Goal: Task Accomplishment & Management: Use online tool/utility

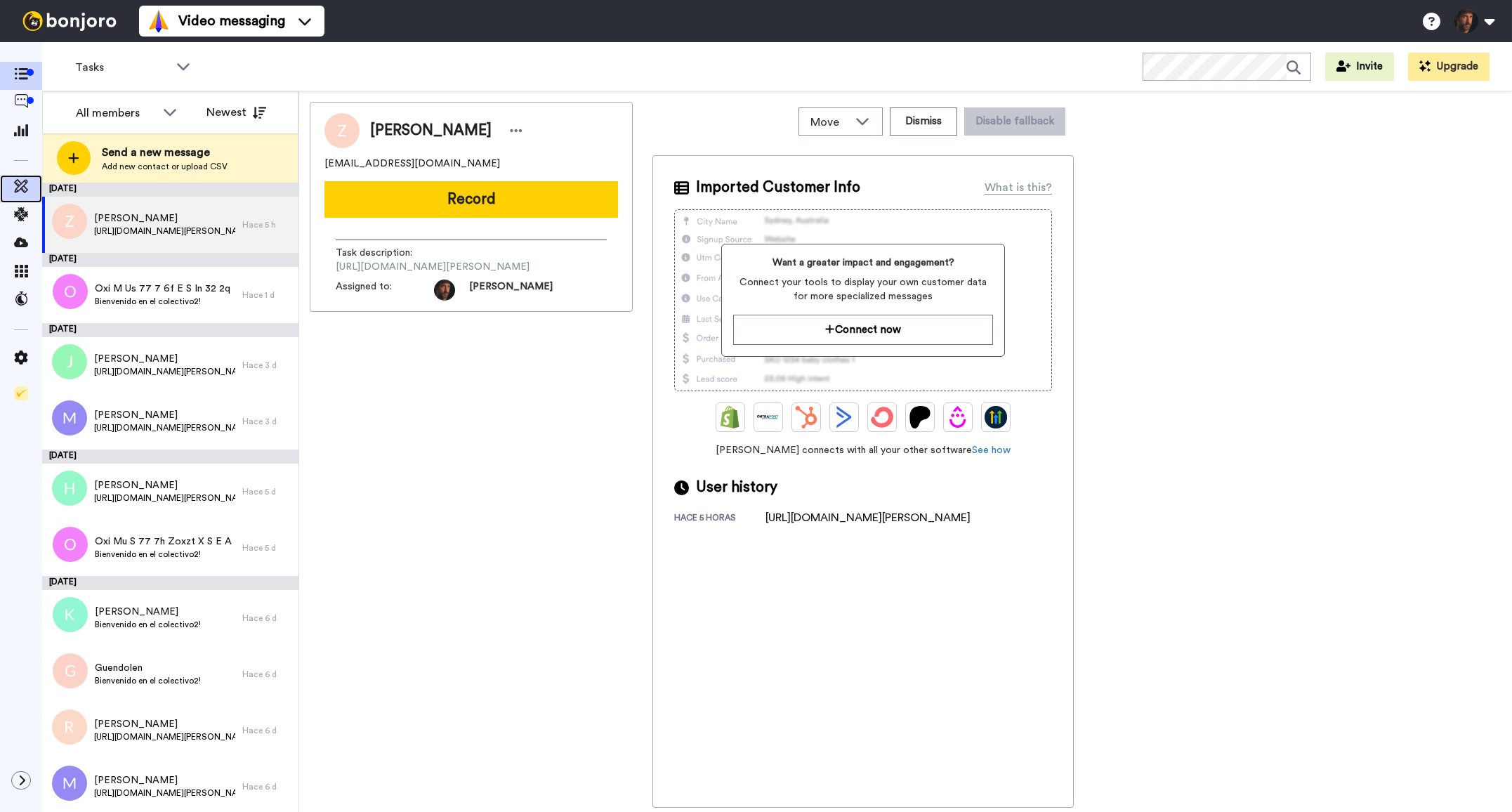
click at [25, 189] on icon at bounding box center [22, 186] width 14 height 14
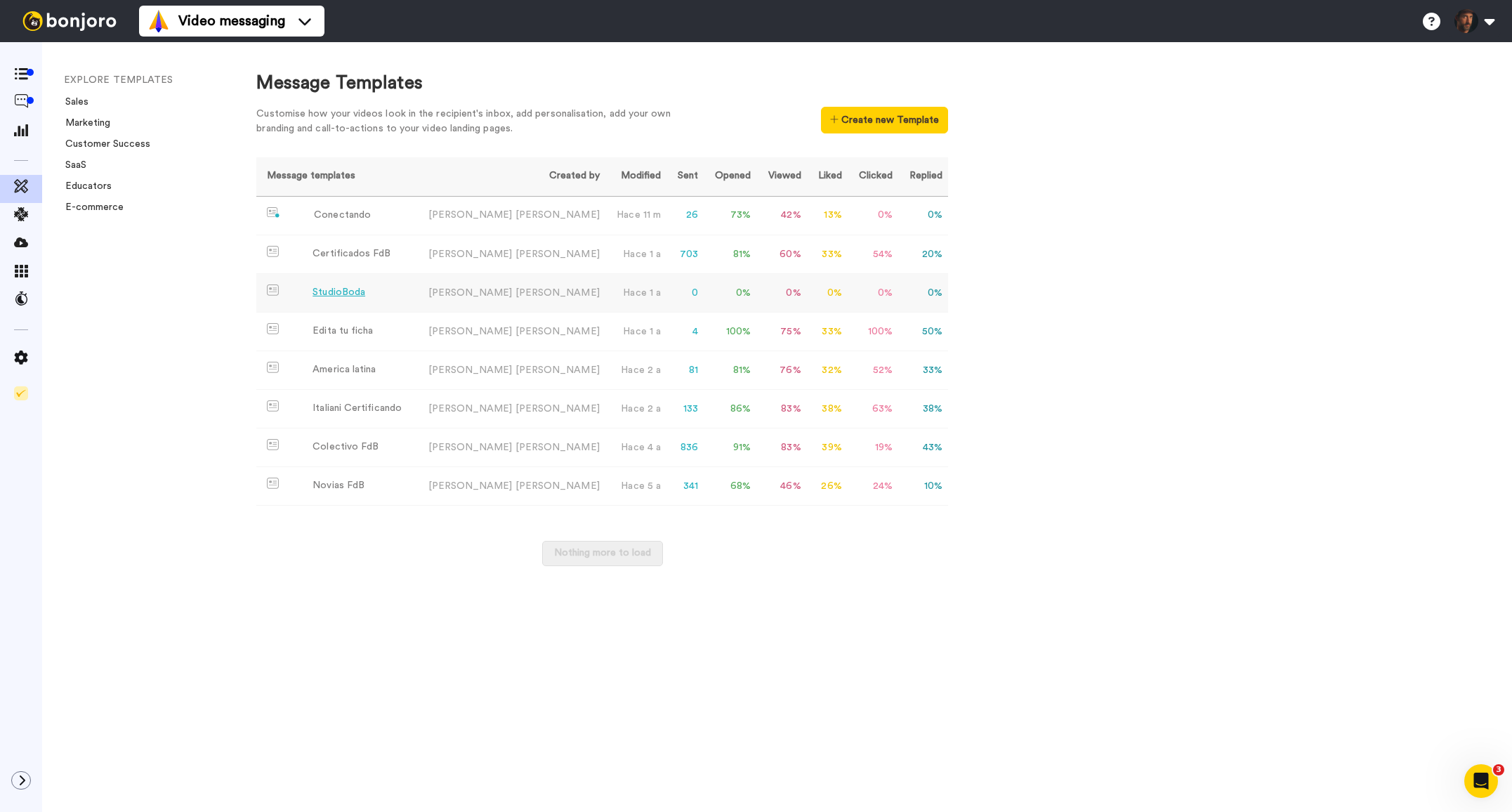
click at [340, 294] on div "StudioBoda" at bounding box center [339, 292] width 53 height 14
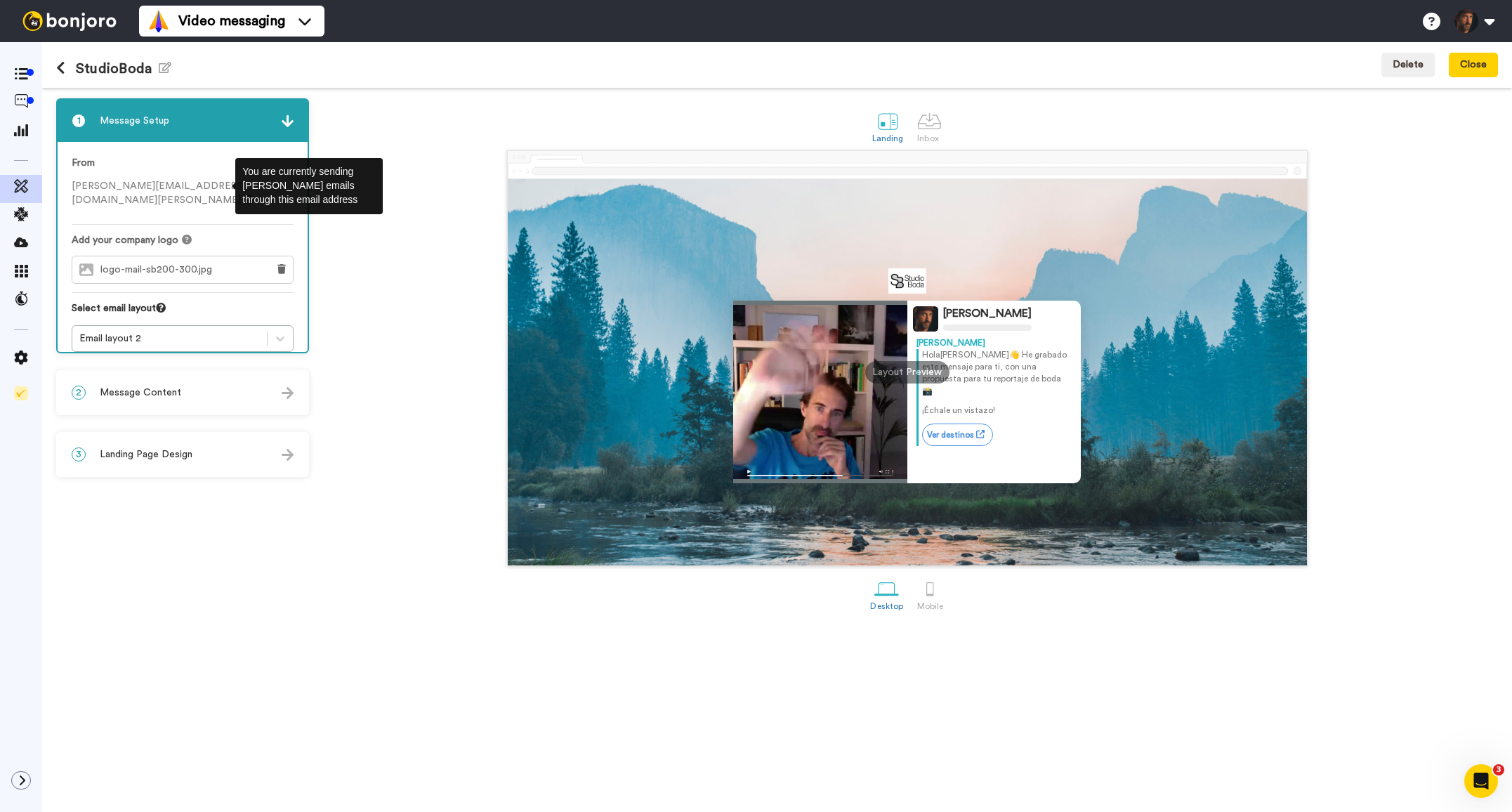
click at [243, 195] on icon at bounding box center [248, 199] width 10 height 10
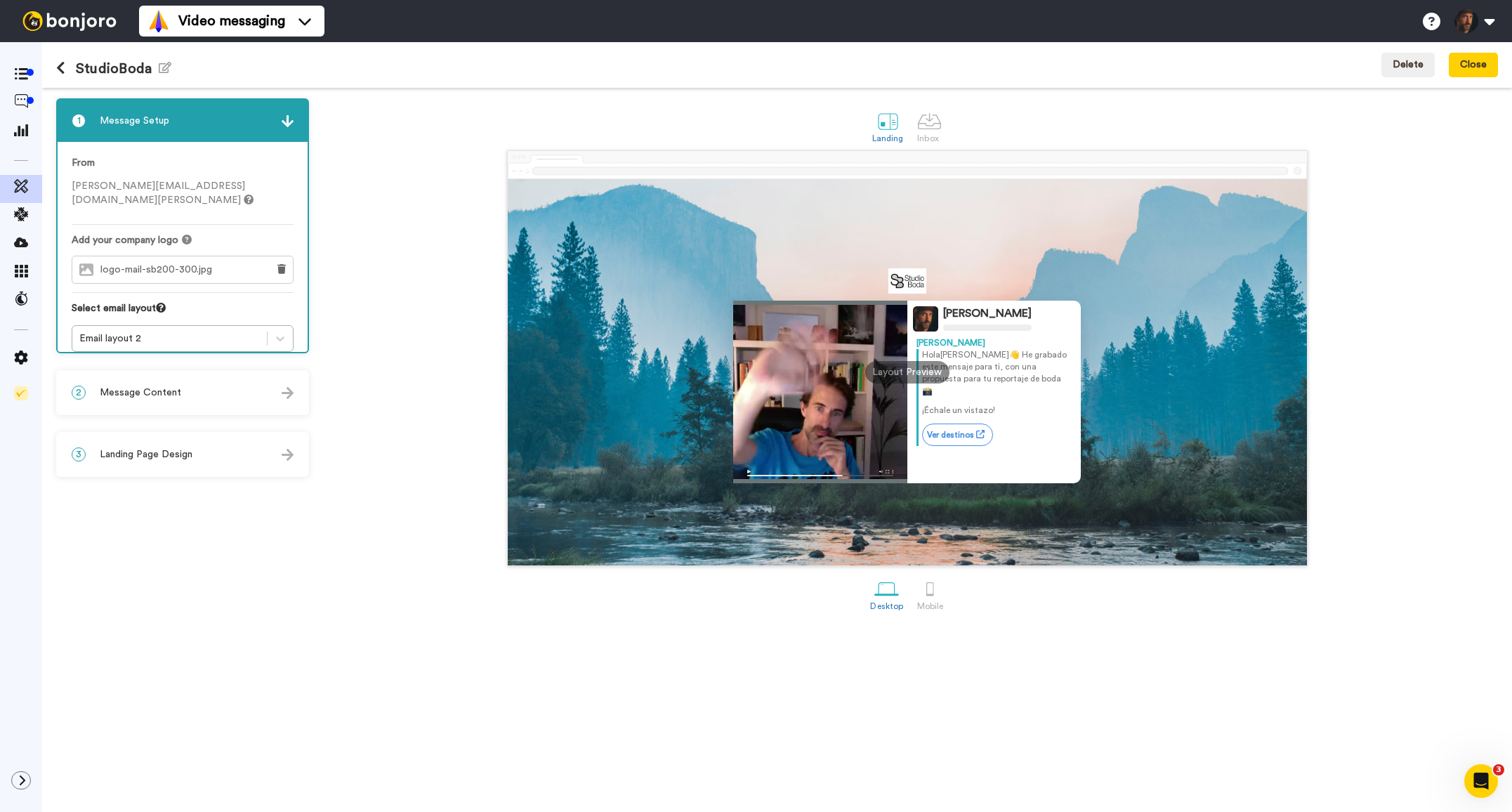
click at [278, 396] on div "2 Message Content" at bounding box center [182, 392] width 250 height 42
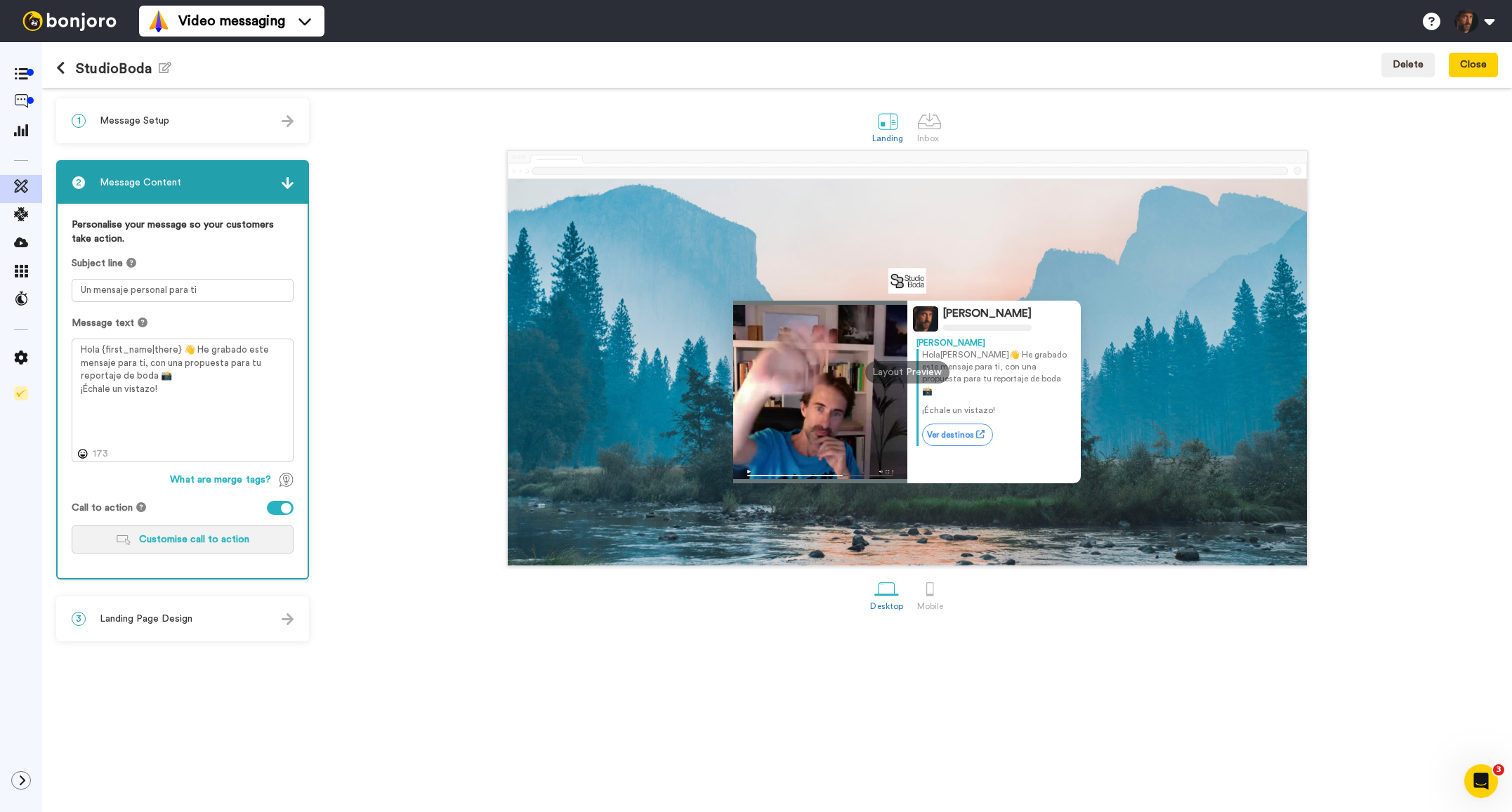
click at [272, 538] on button "Customise call to action" at bounding box center [183, 538] width 222 height 28
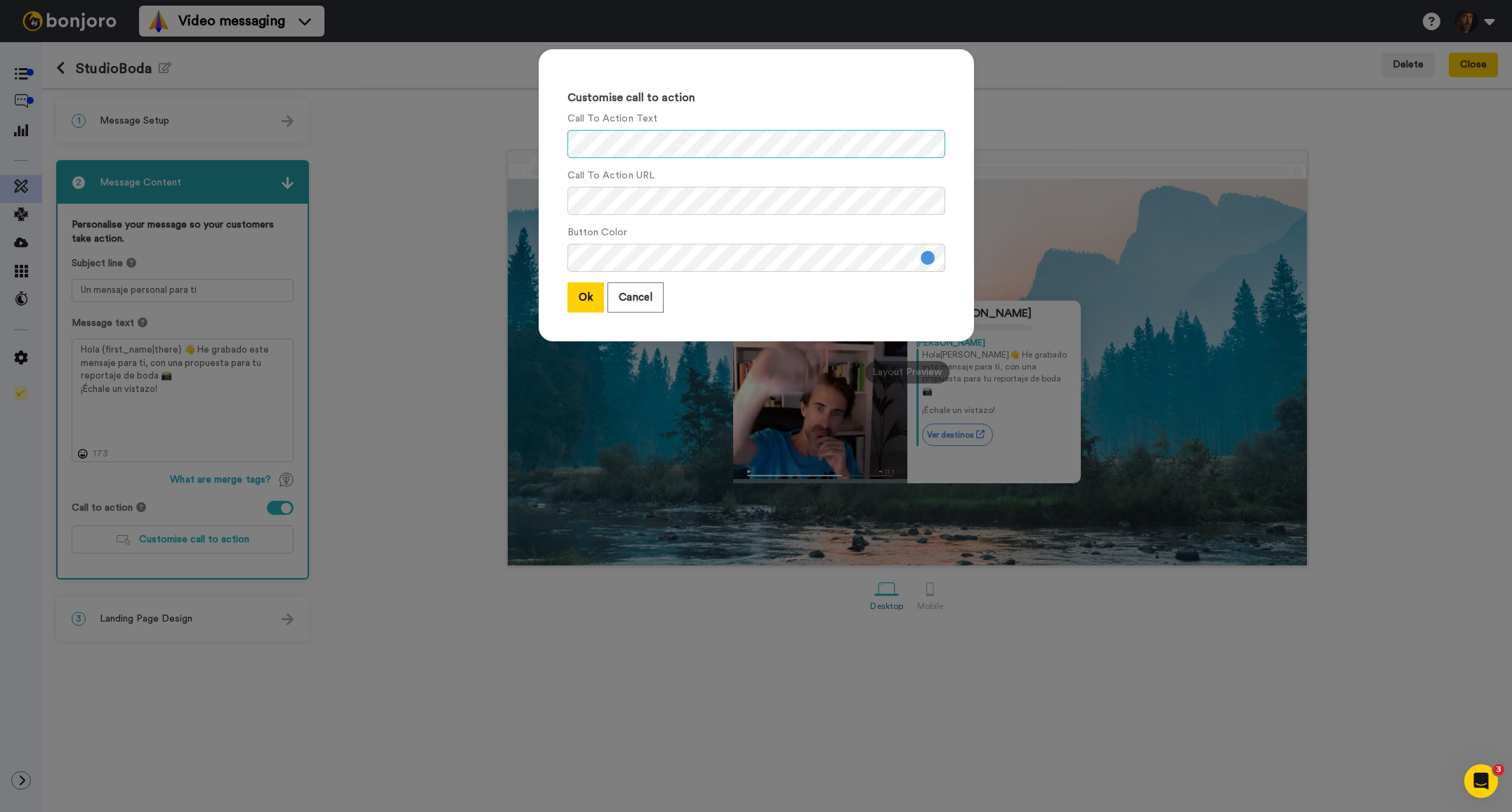
click at [610, 116] on div "Call To Action Text" at bounding box center [756, 135] width 378 height 46
click at [818, 185] on div "Call To Action URL" at bounding box center [756, 191] width 378 height 46
click at [588, 296] on button "Ok" at bounding box center [586, 298] width 37 height 30
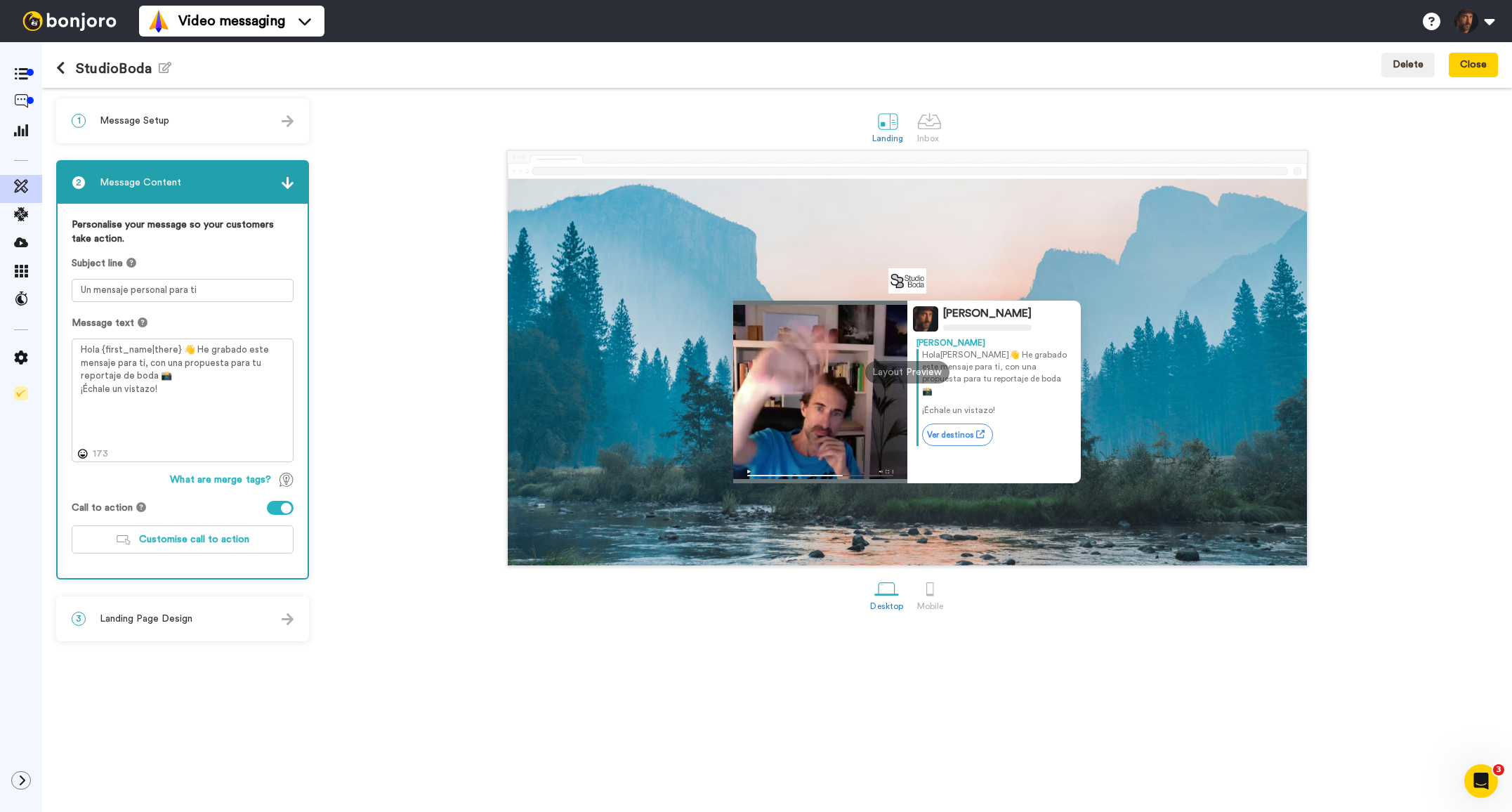
click at [291, 179] on img at bounding box center [287, 183] width 12 height 12
click at [287, 627] on div "3 Landing Page Design" at bounding box center [182, 618] width 250 height 42
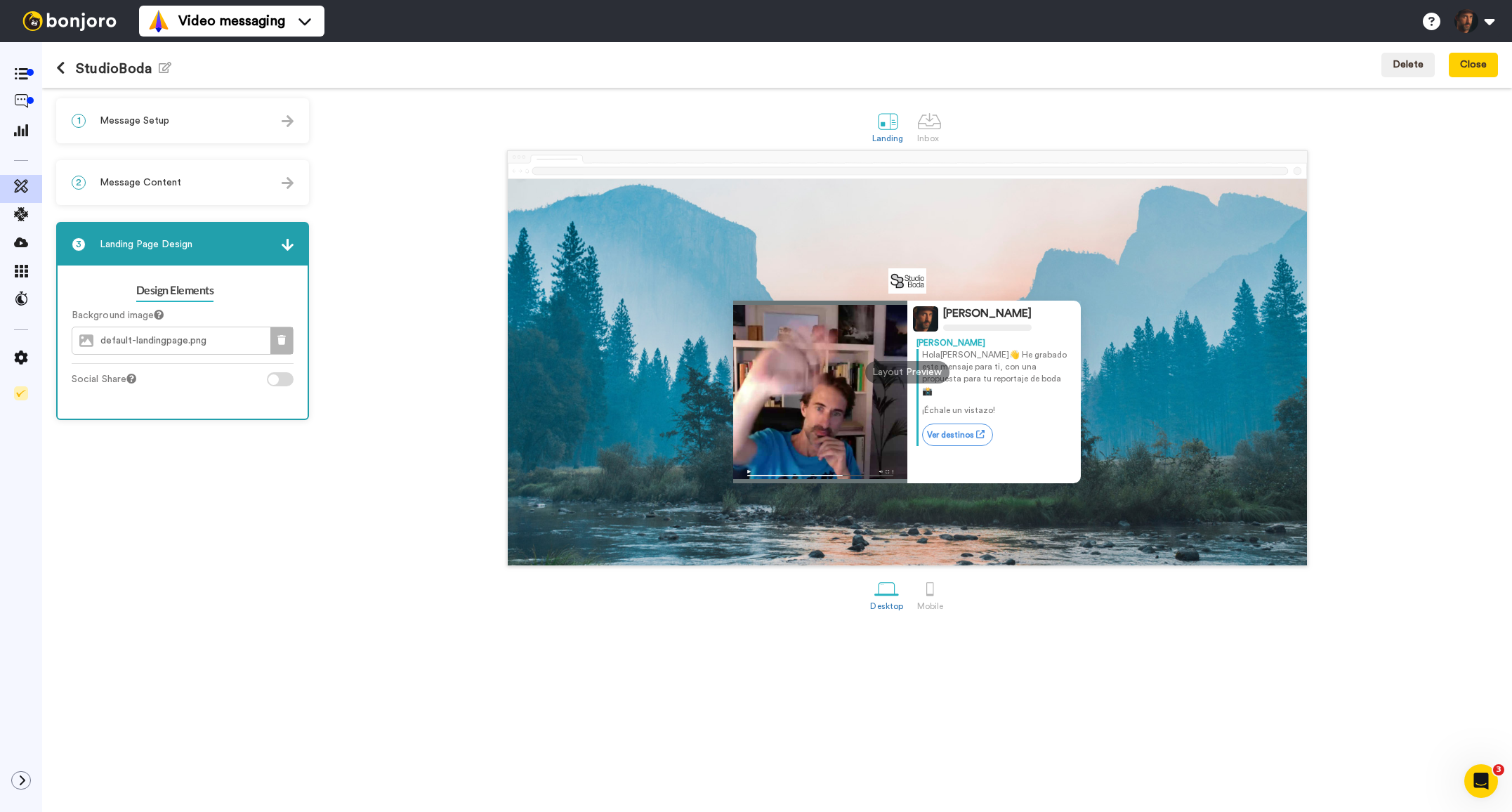
click at [271, 343] on button at bounding box center [282, 340] width 22 height 26
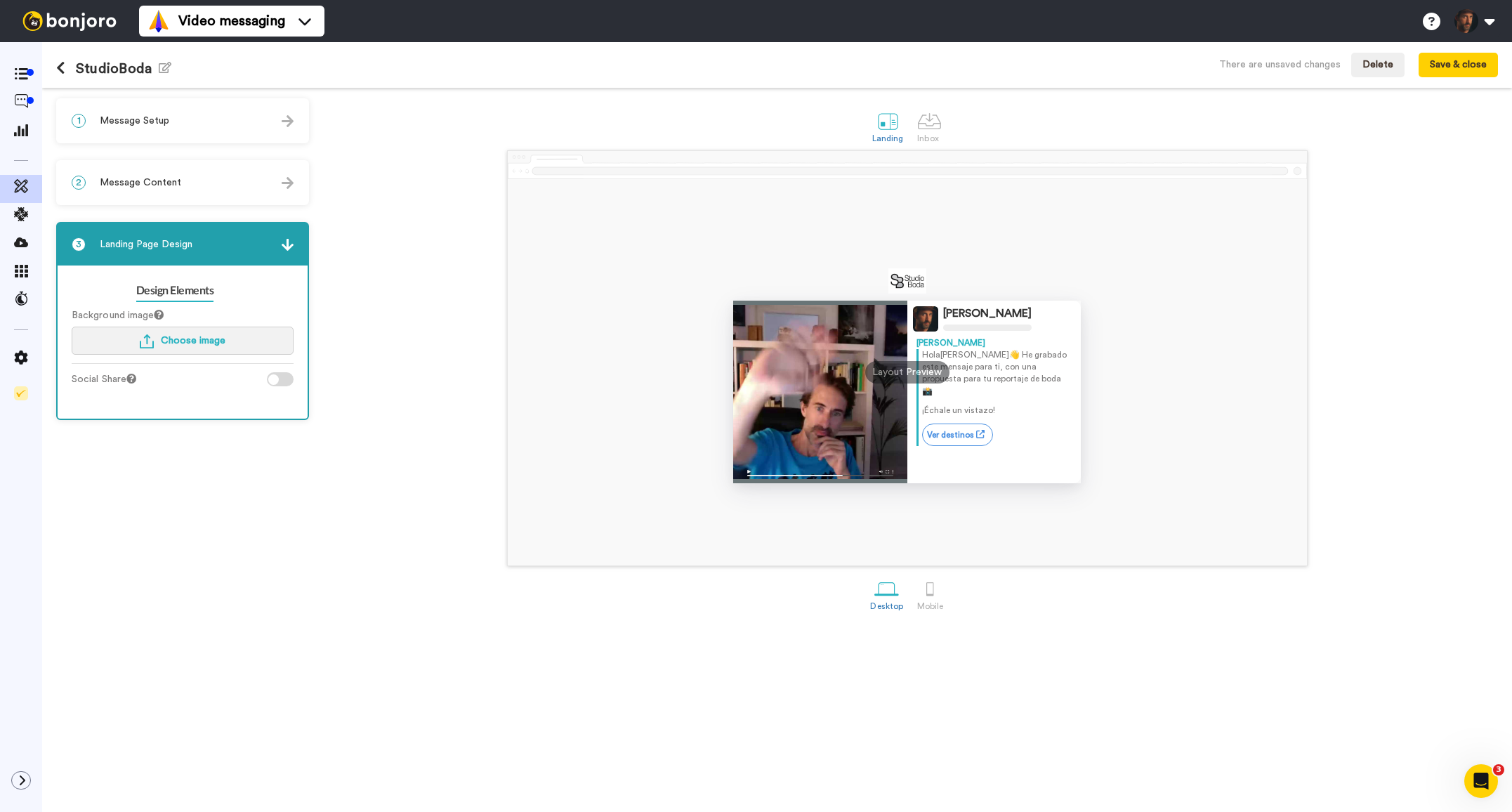
click at [216, 344] on span "Choose image" at bounding box center [193, 341] width 65 height 10
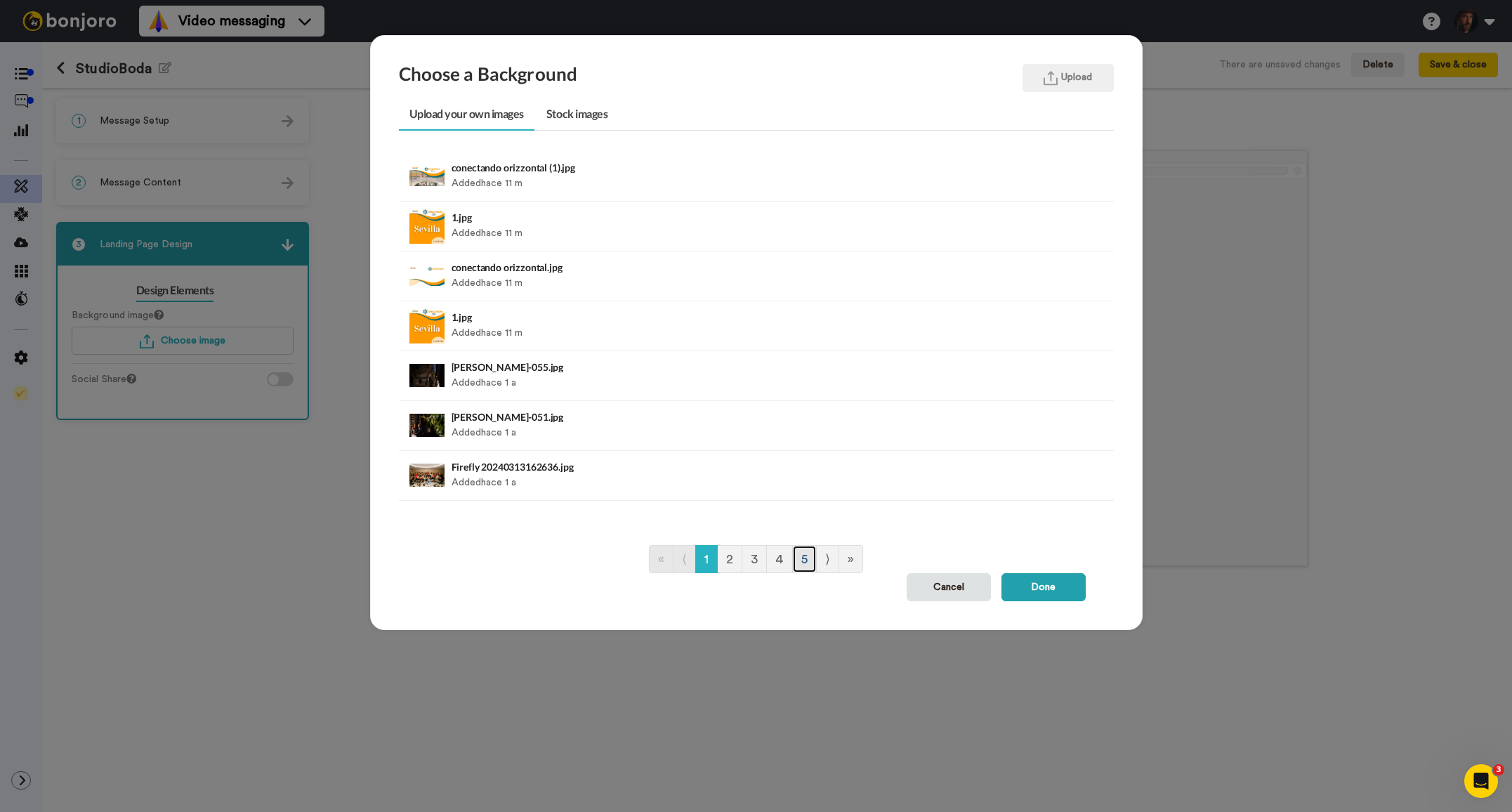
click at [803, 561] on link "5" at bounding box center [804, 558] width 25 height 28
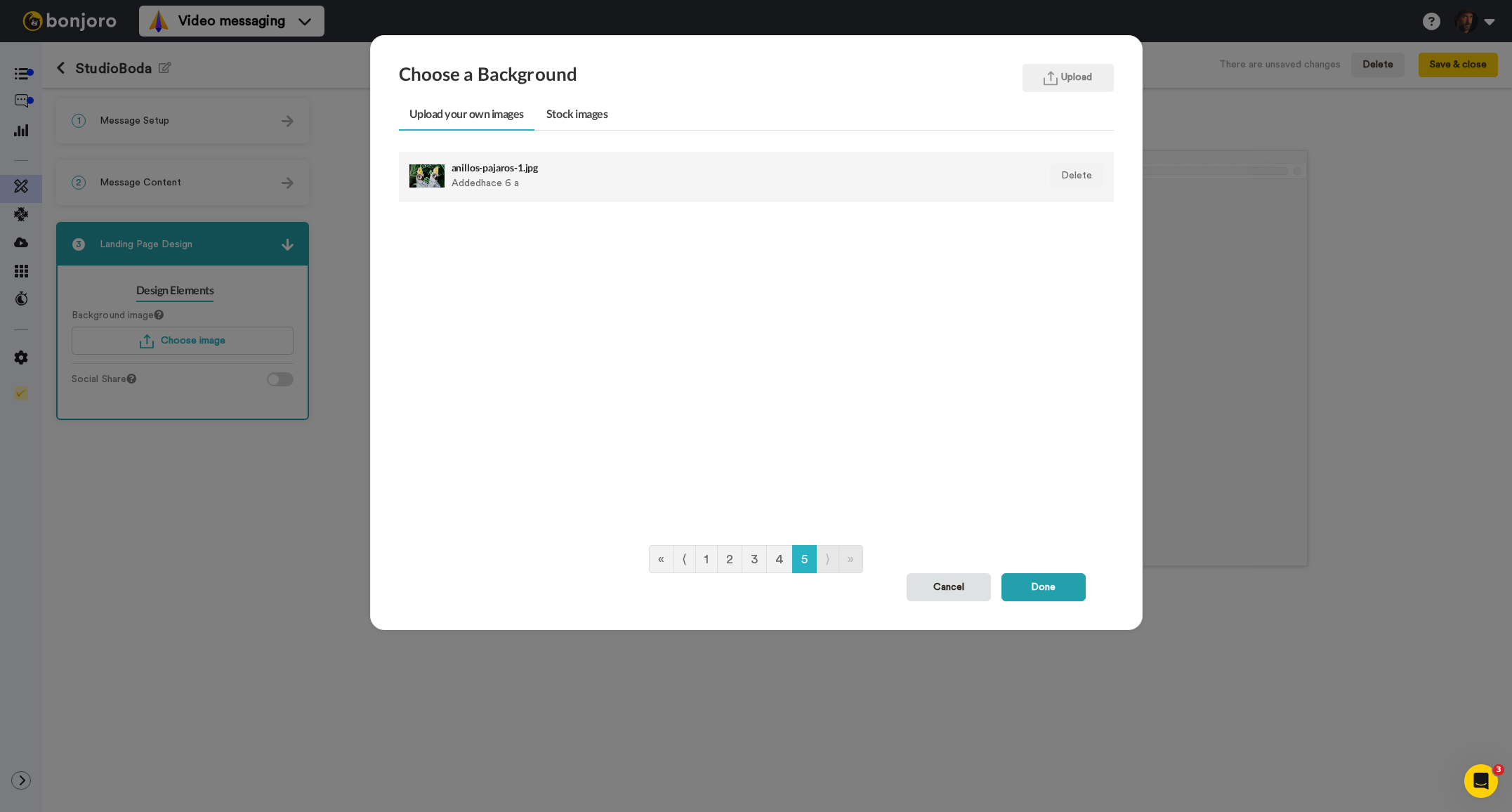
click at [583, 186] on div "anillos-pajaros-1.jpg Added hace 6 a" at bounding box center [687, 176] width 472 height 35
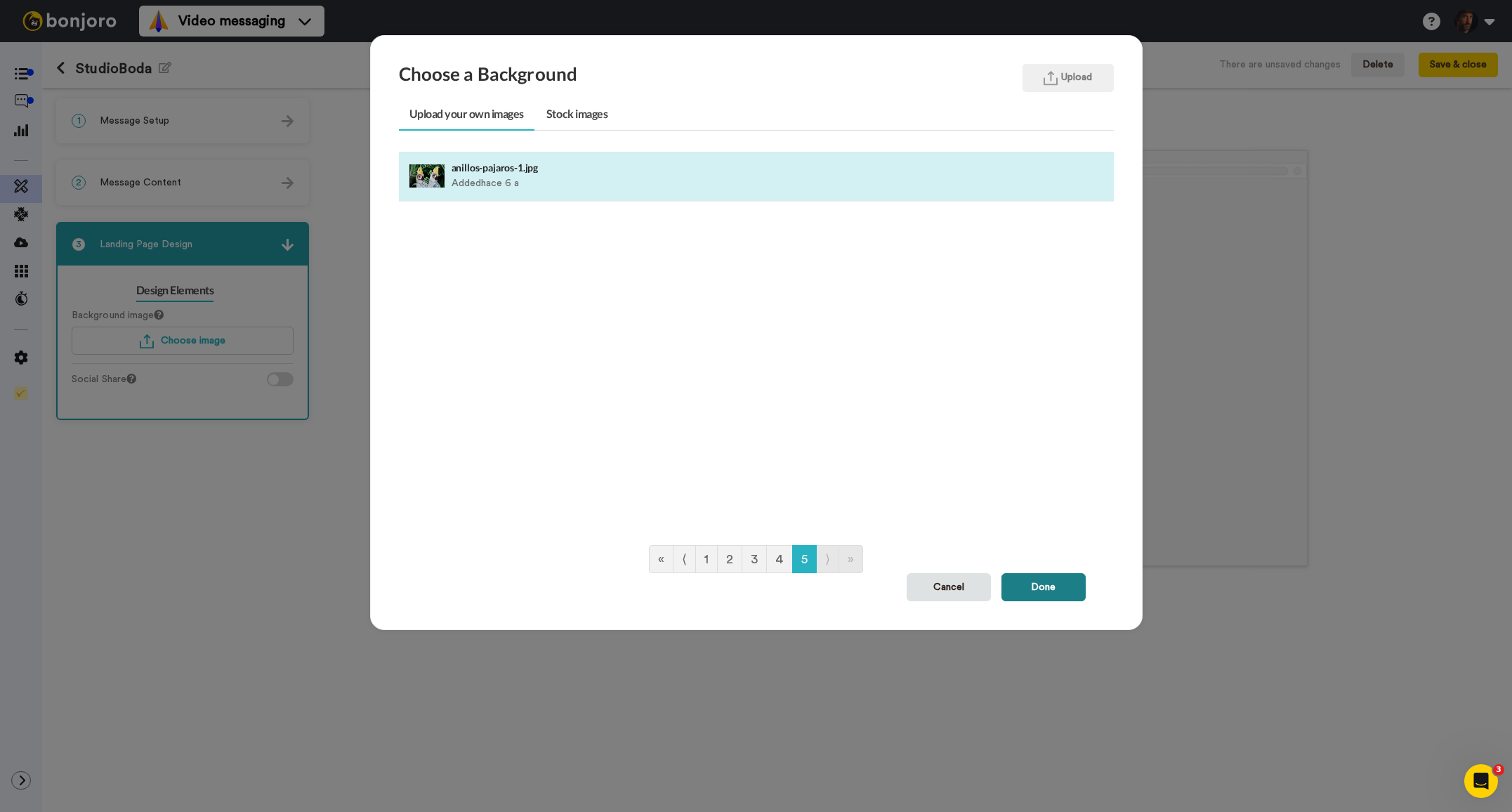
click at [1047, 581] on button "Done" at bounding box center [1044, 586] width 85 height 28
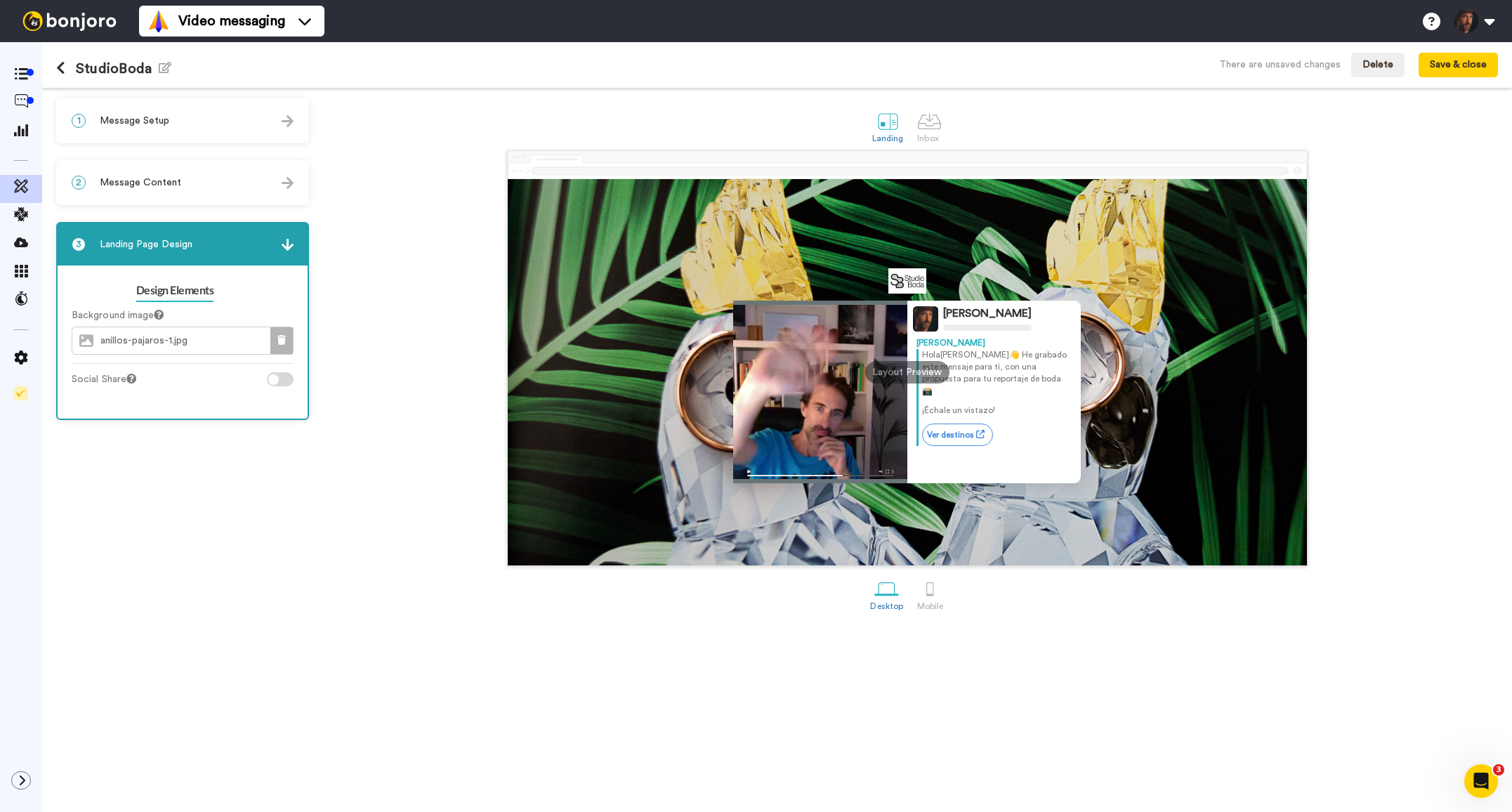
click at [283, 338] on icon at bounding box center [282, 340] width 9 height 10
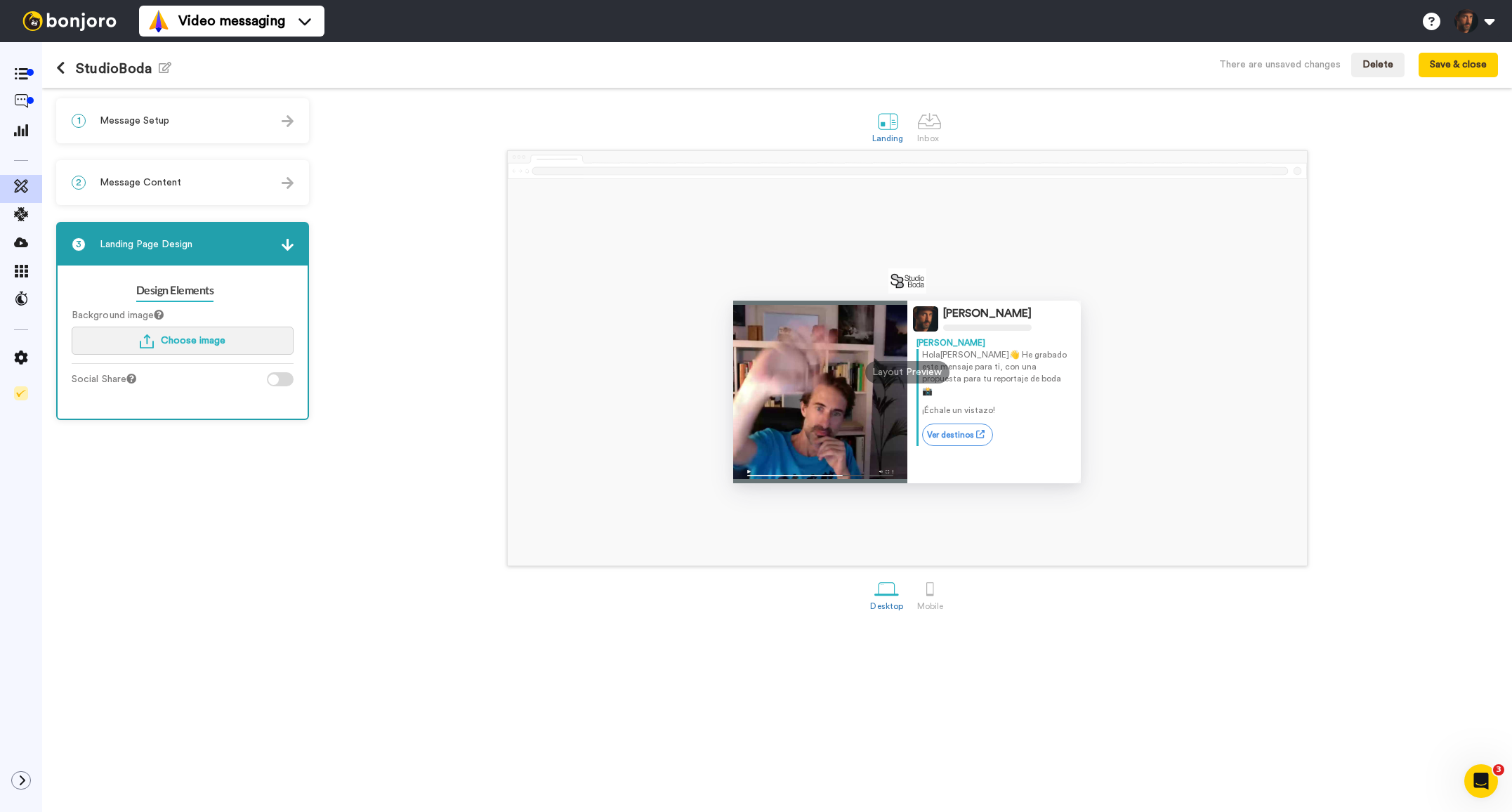
click at [204, 343] on span "Choose image" at bounding box center [193, 341] width 65 height 10
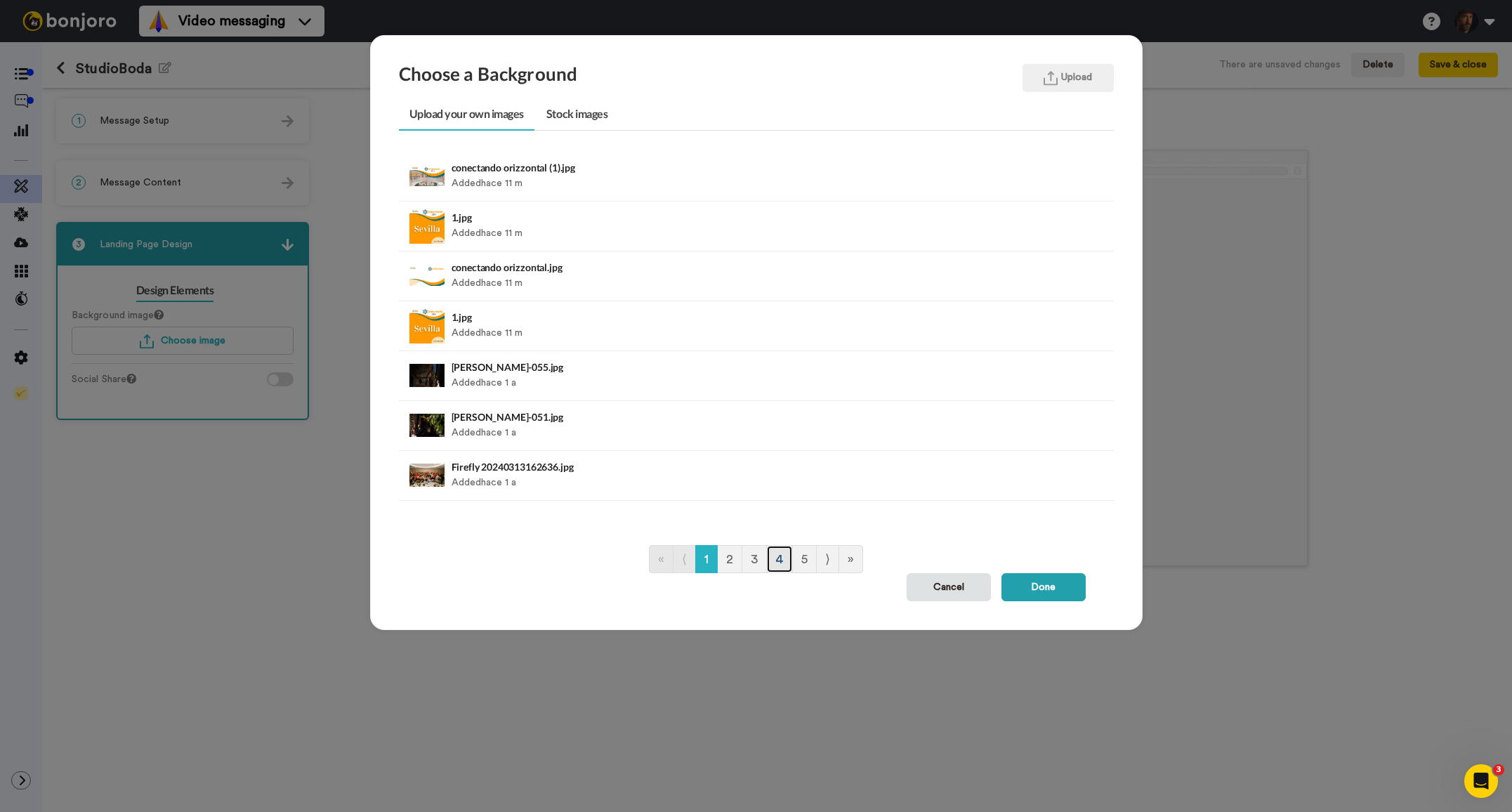
click at [777, 562] on link "4" at bounding box center [779, 558] width 26 height 28
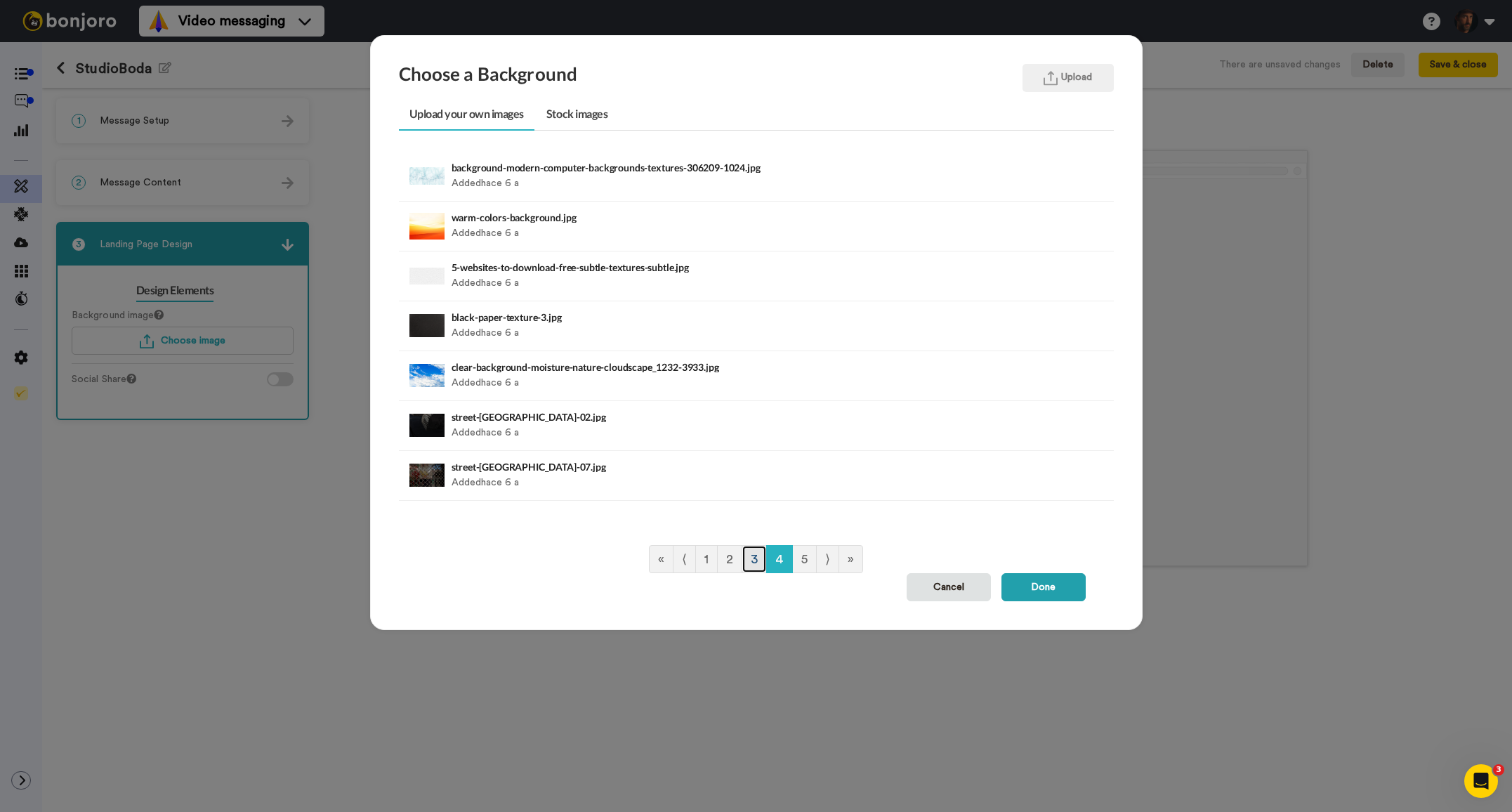
click at [758, 561] on link "3" at bounding box center [754, 558] width 26 height 28
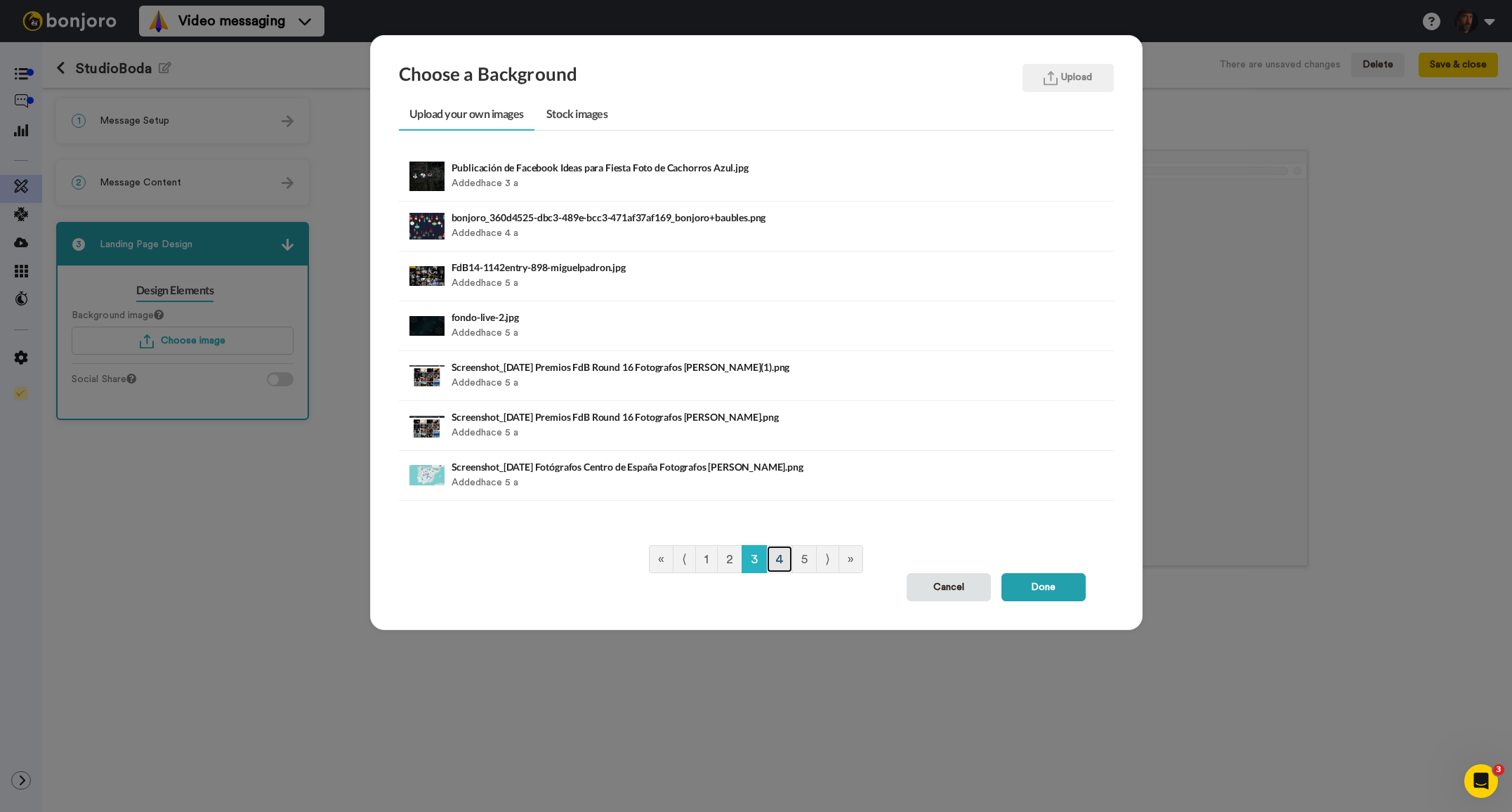
click at [784, 560] on link "4" at bounding box center [779, 558] width 26 height 28
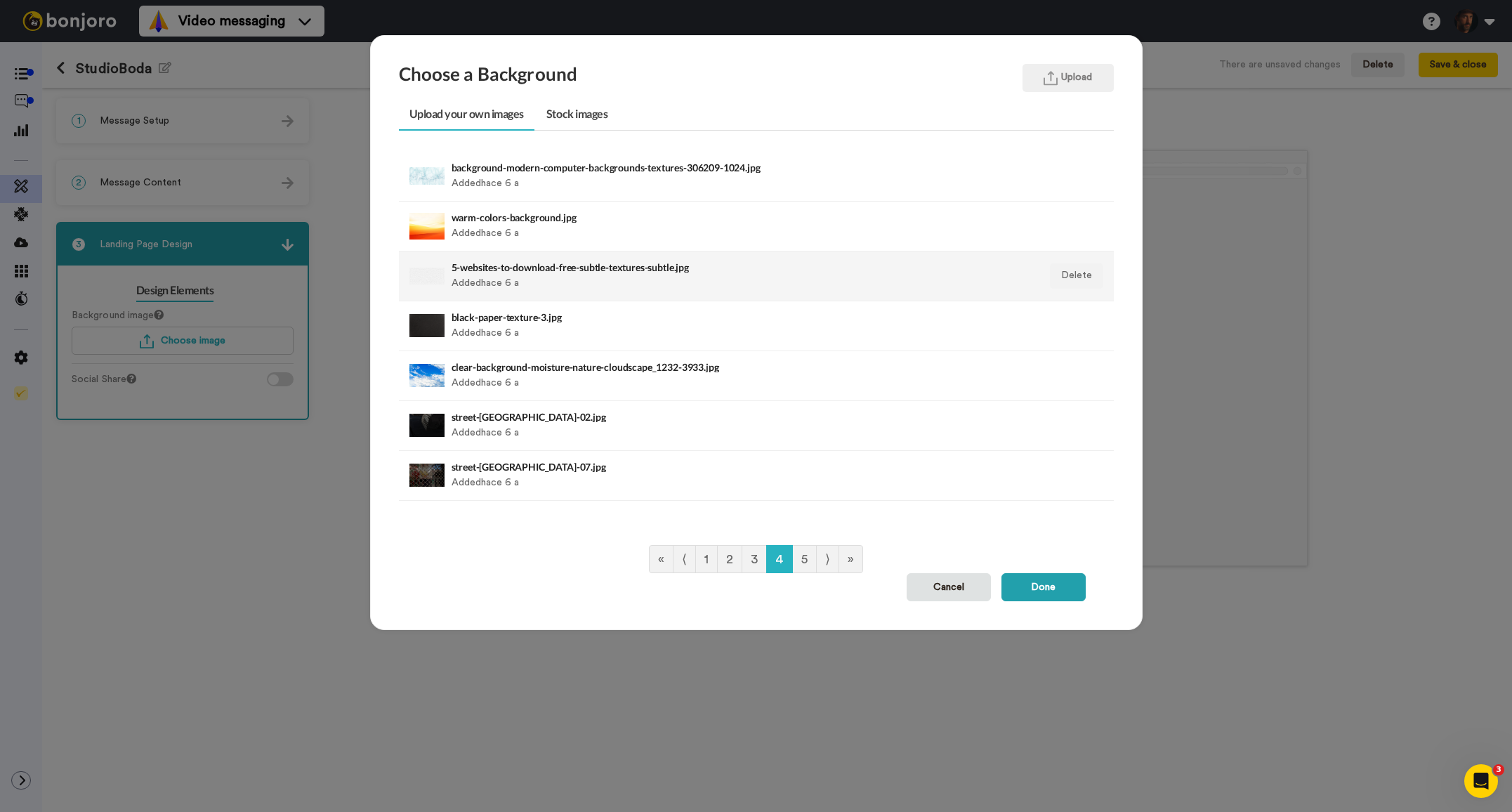
click at [629, 275] on div "5-websites-to-download-free-subtle-textures-subtle.jpg Added hace 6 a" at bounding box center [687, 276] width 472 height 35
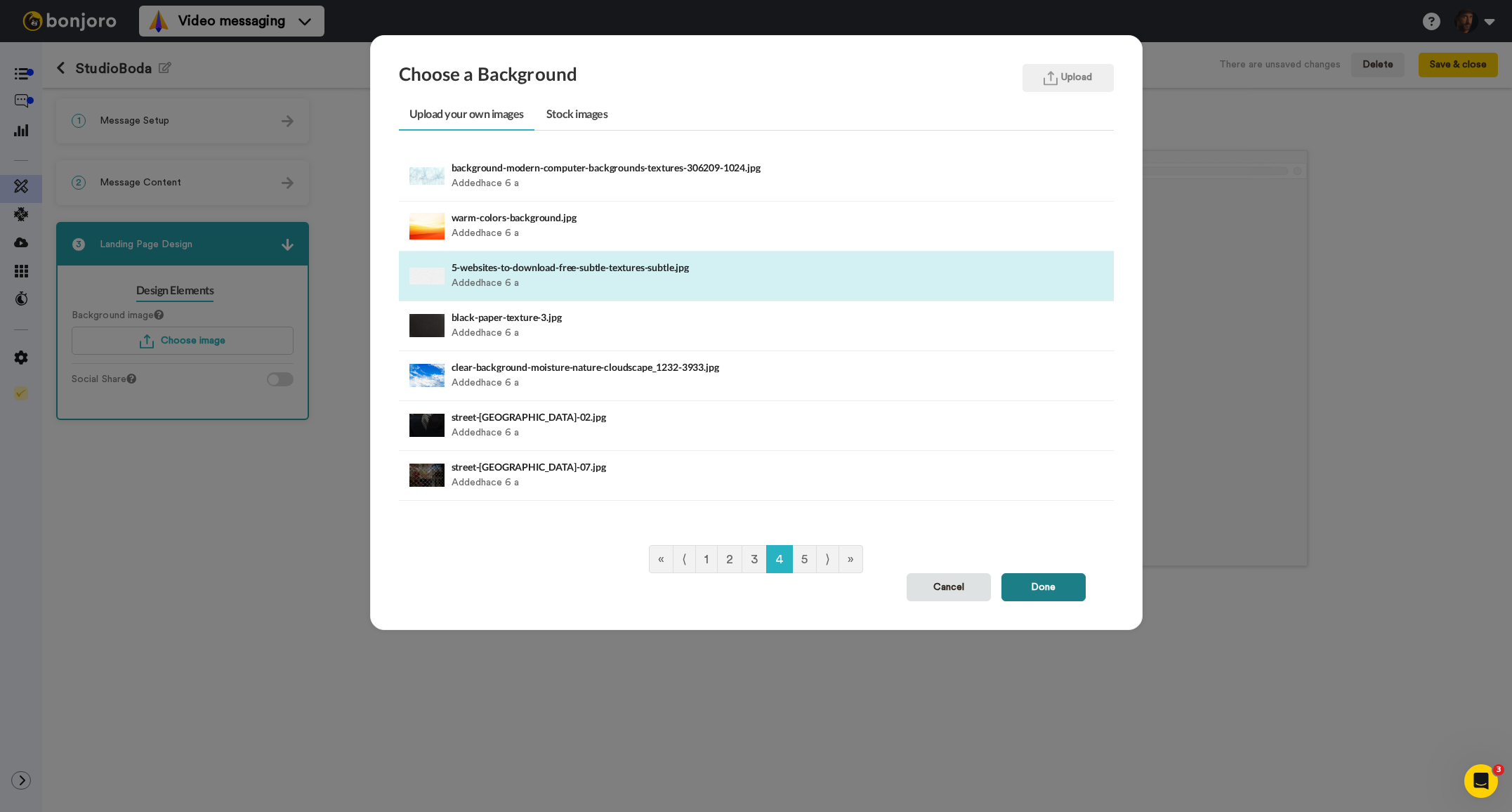
click at [1056, 581] on button "Done" at bounding box center [1044, 586] width 85 height 28
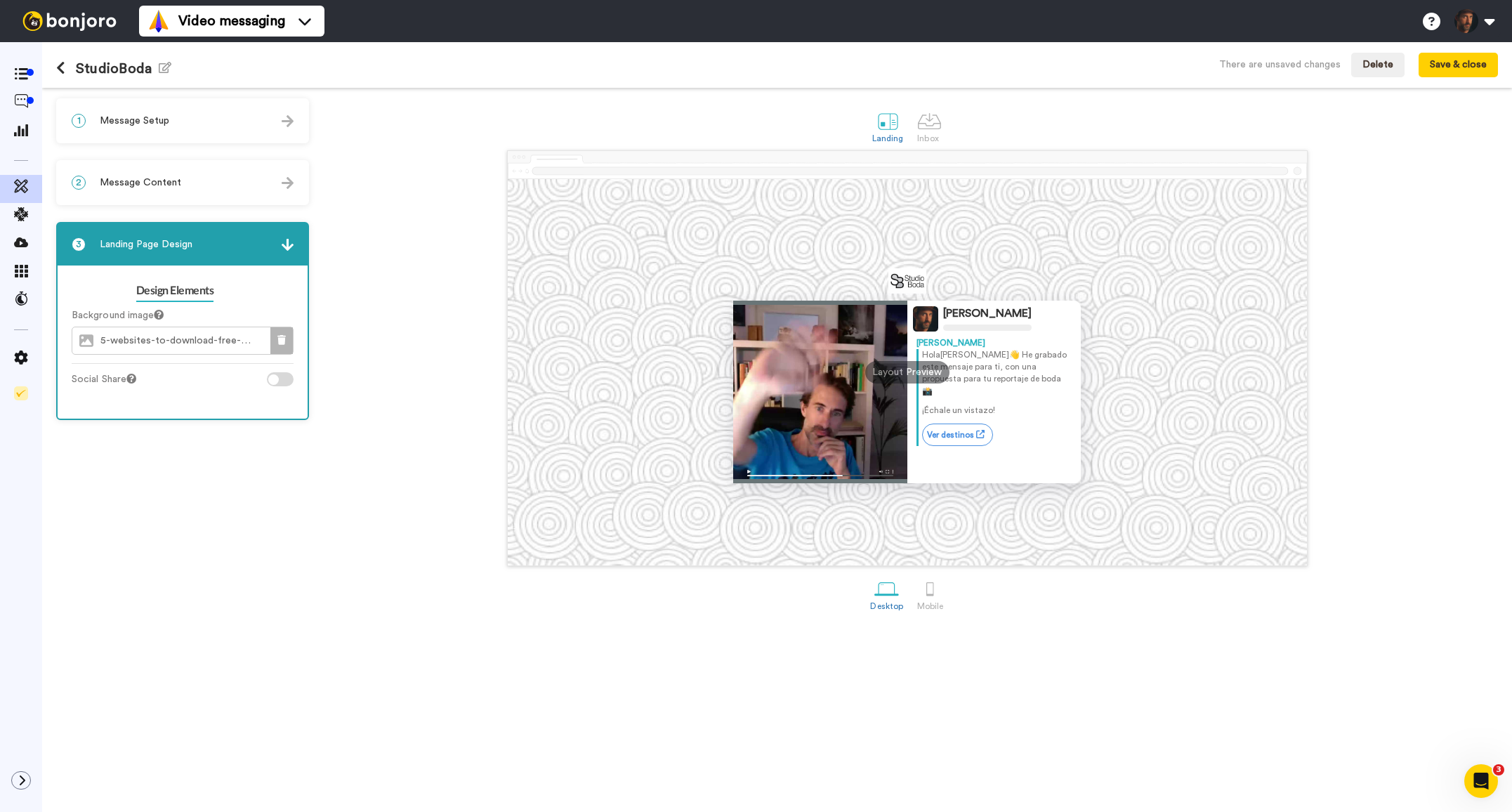
click at [277, 339] on button at bounding box center [282, 340] width 22 height 26
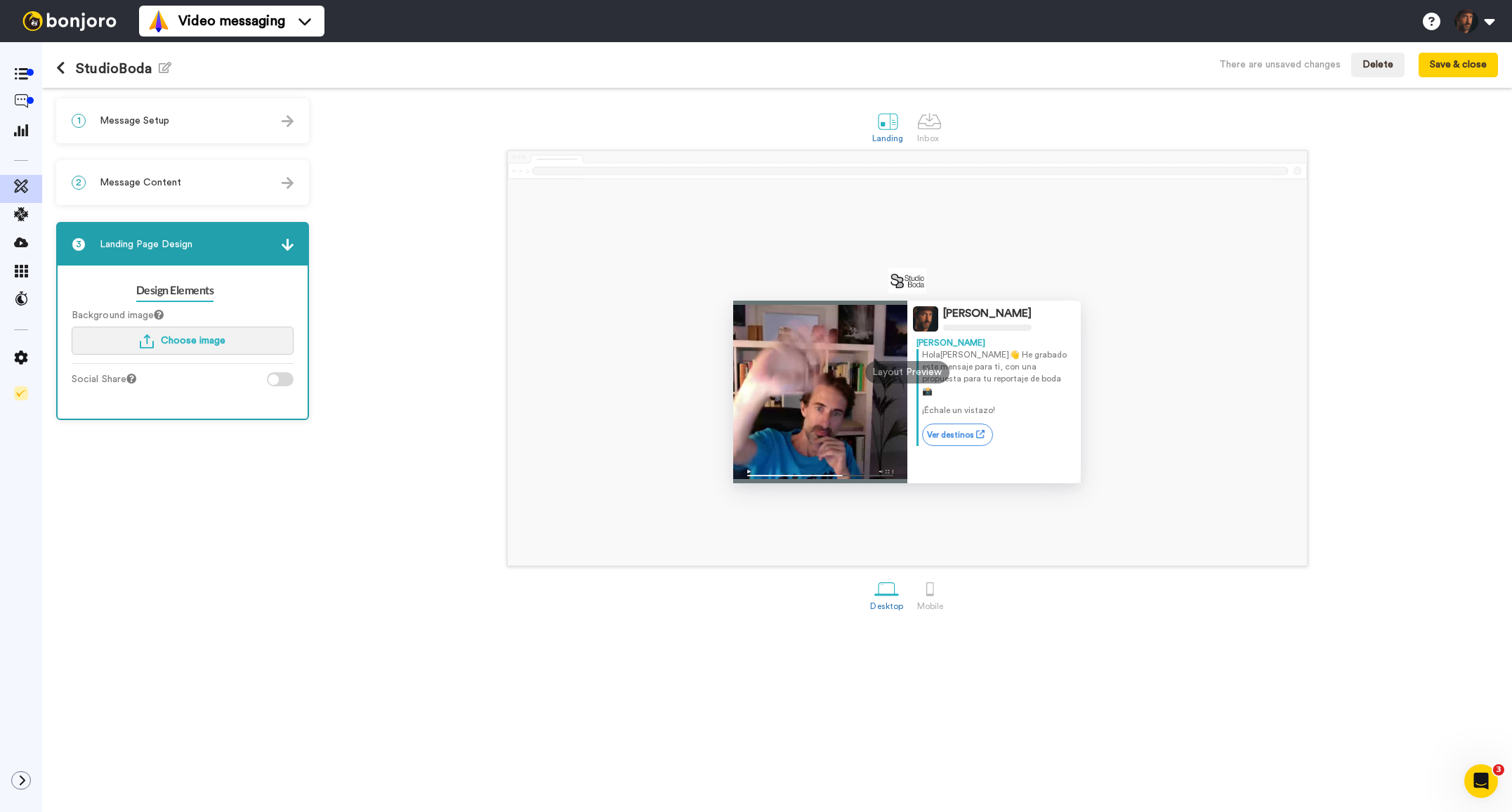
click at [219, 343] on span "Choose image" at bounding box center [193, 341] width 65 height 10
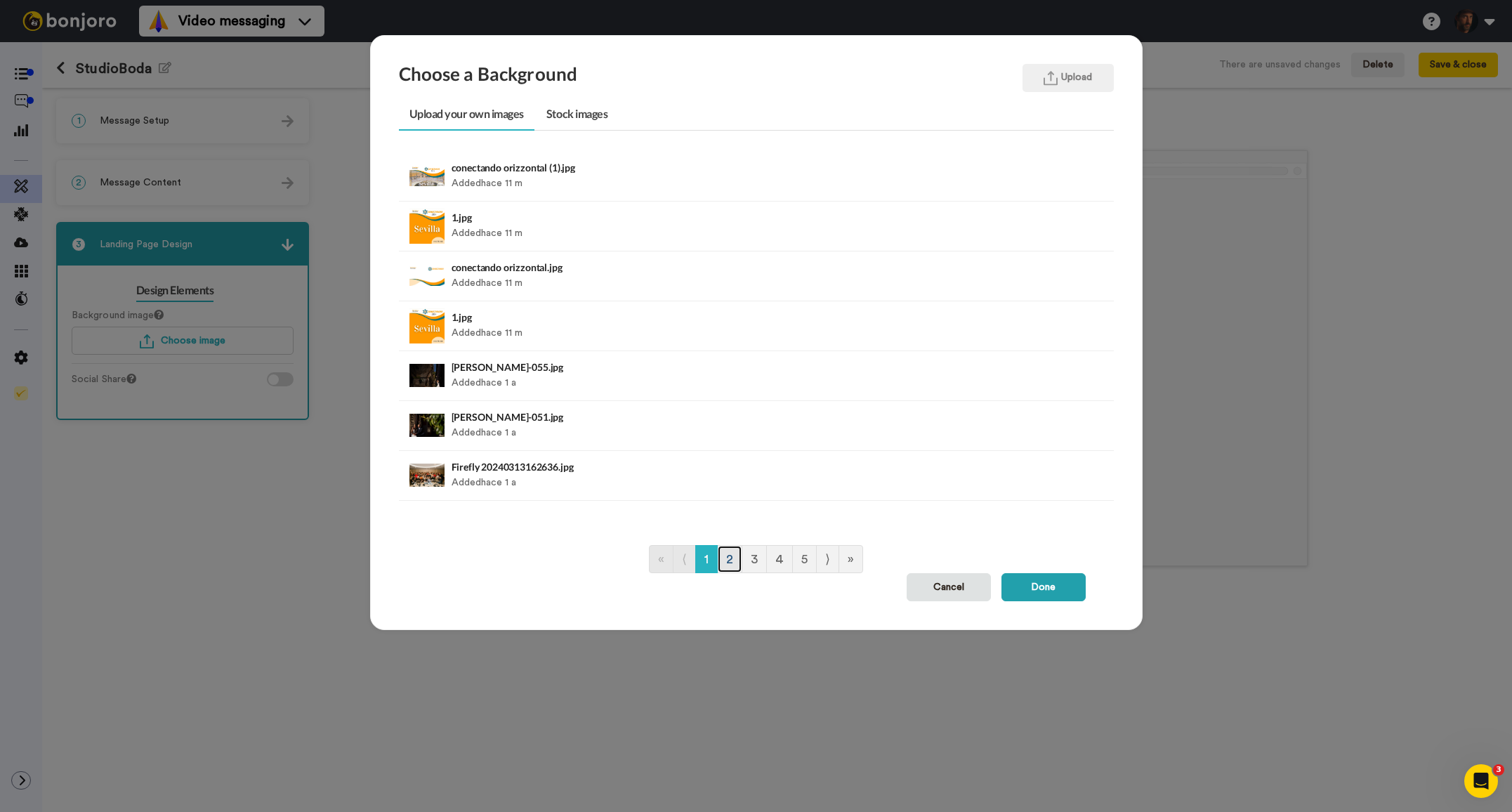
click at [730, 568] on link "2" at bounding box center [730, 558] width 26 height 28
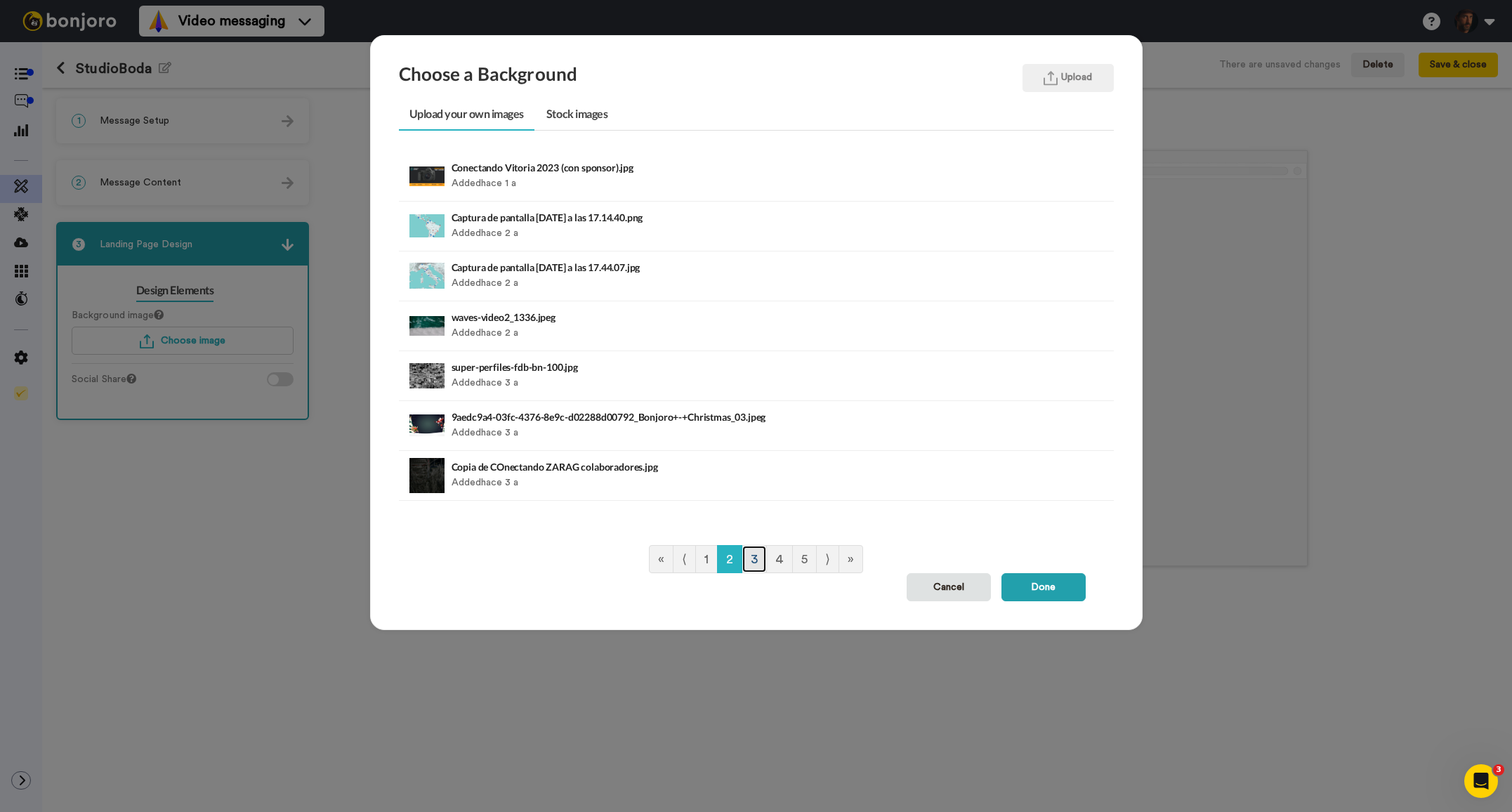
click at [754, 562] on link "3" at bounding box center [754, 558] width 26 height 28
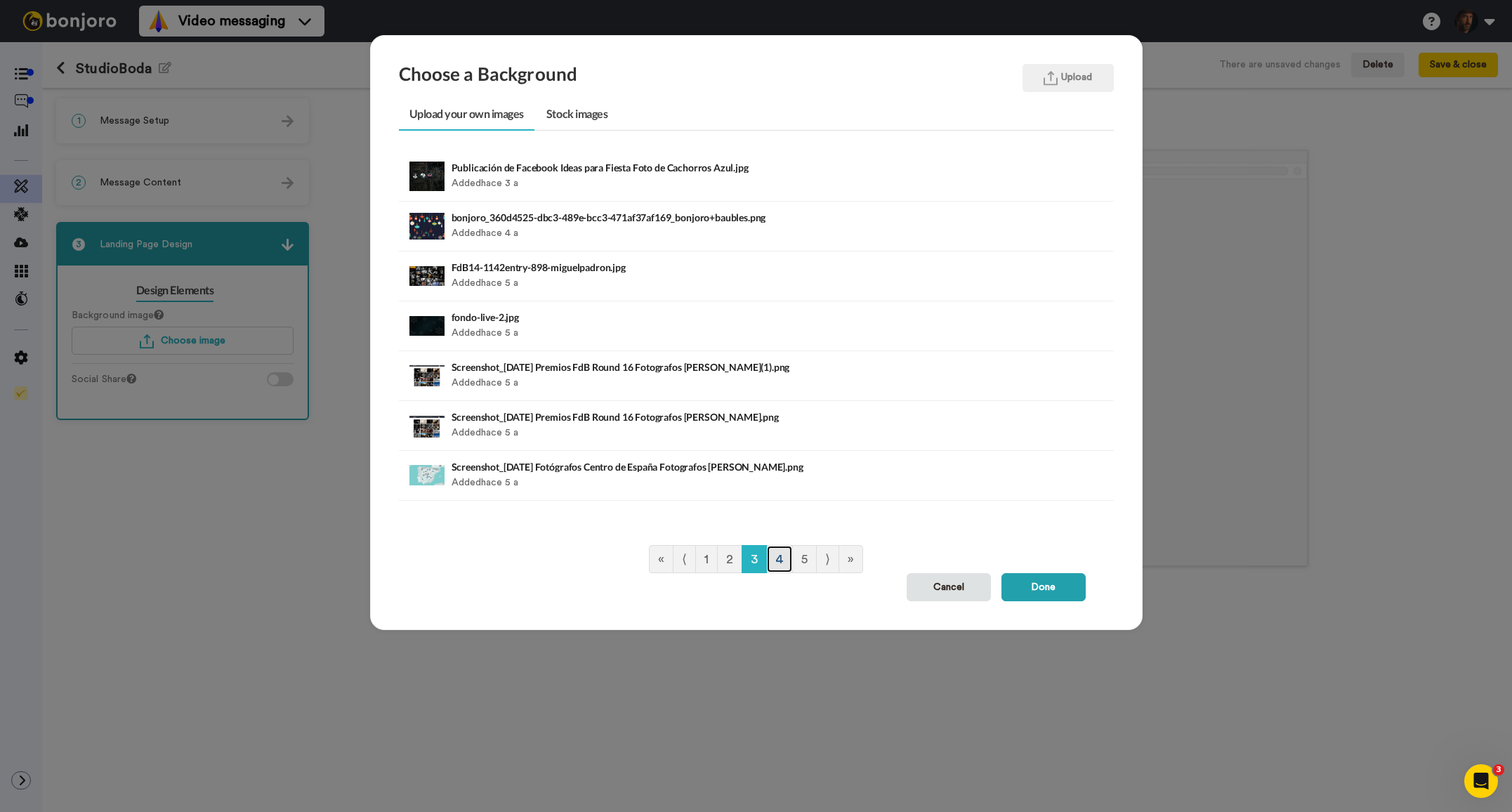
click at [783, 557] on link "4" at bounding box center [779, 558] width 26 height 28
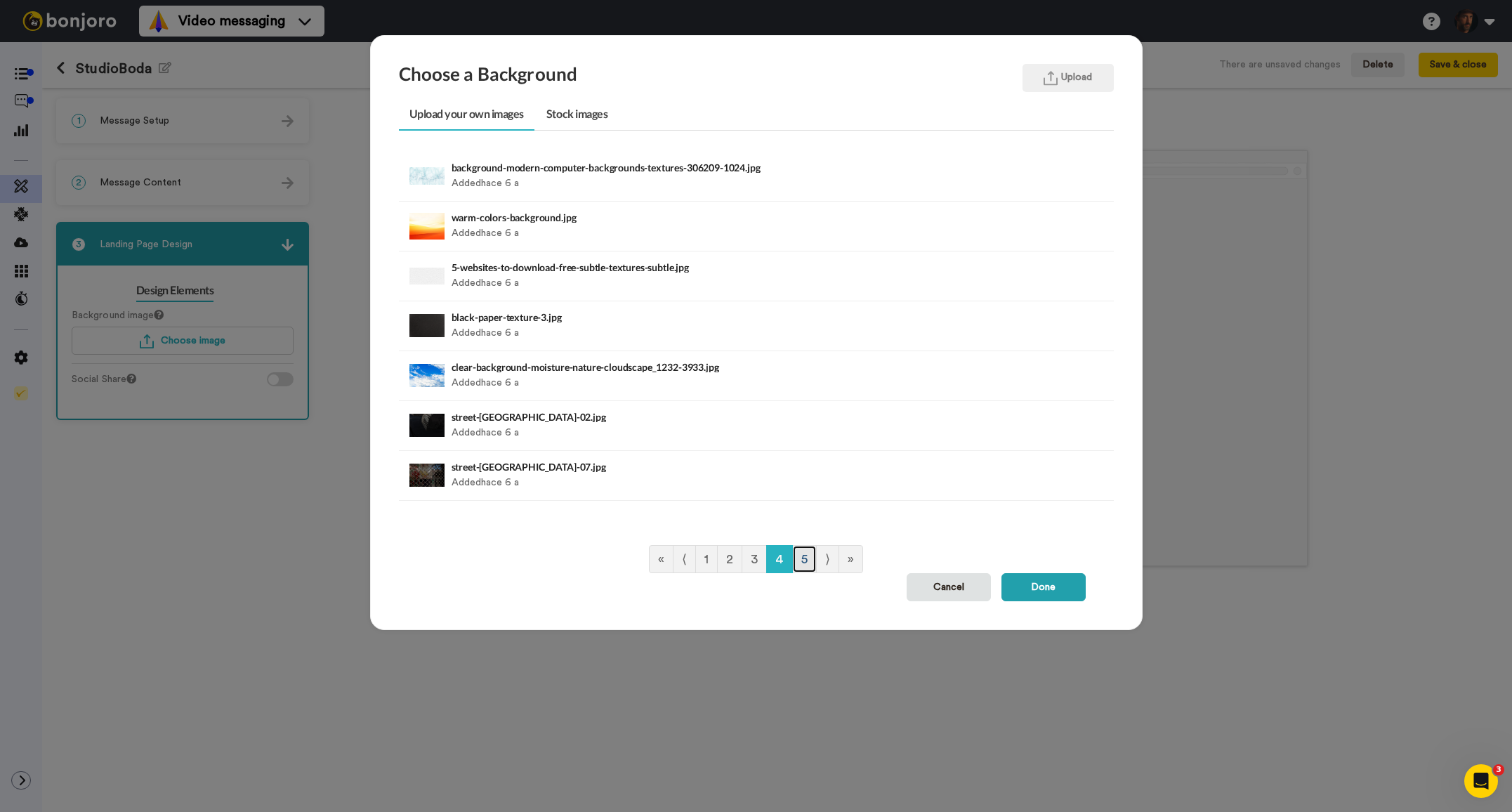
click at [806, 562] on link "5" at bounding box center [804, 558] width 25 height 28
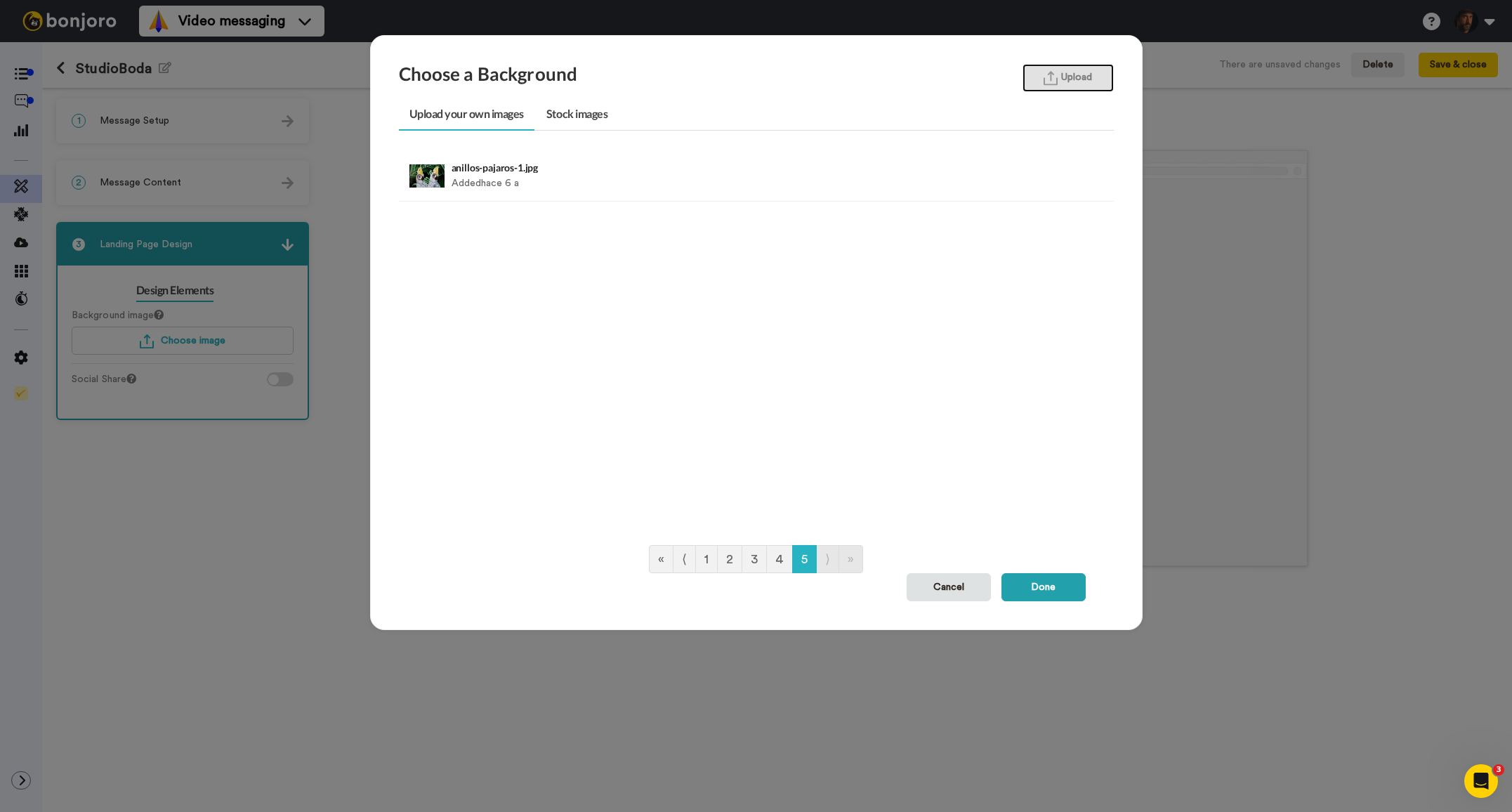
click at [1076, 89] on button "Upload" at bounding box center [1068, 77] width 91 height 28
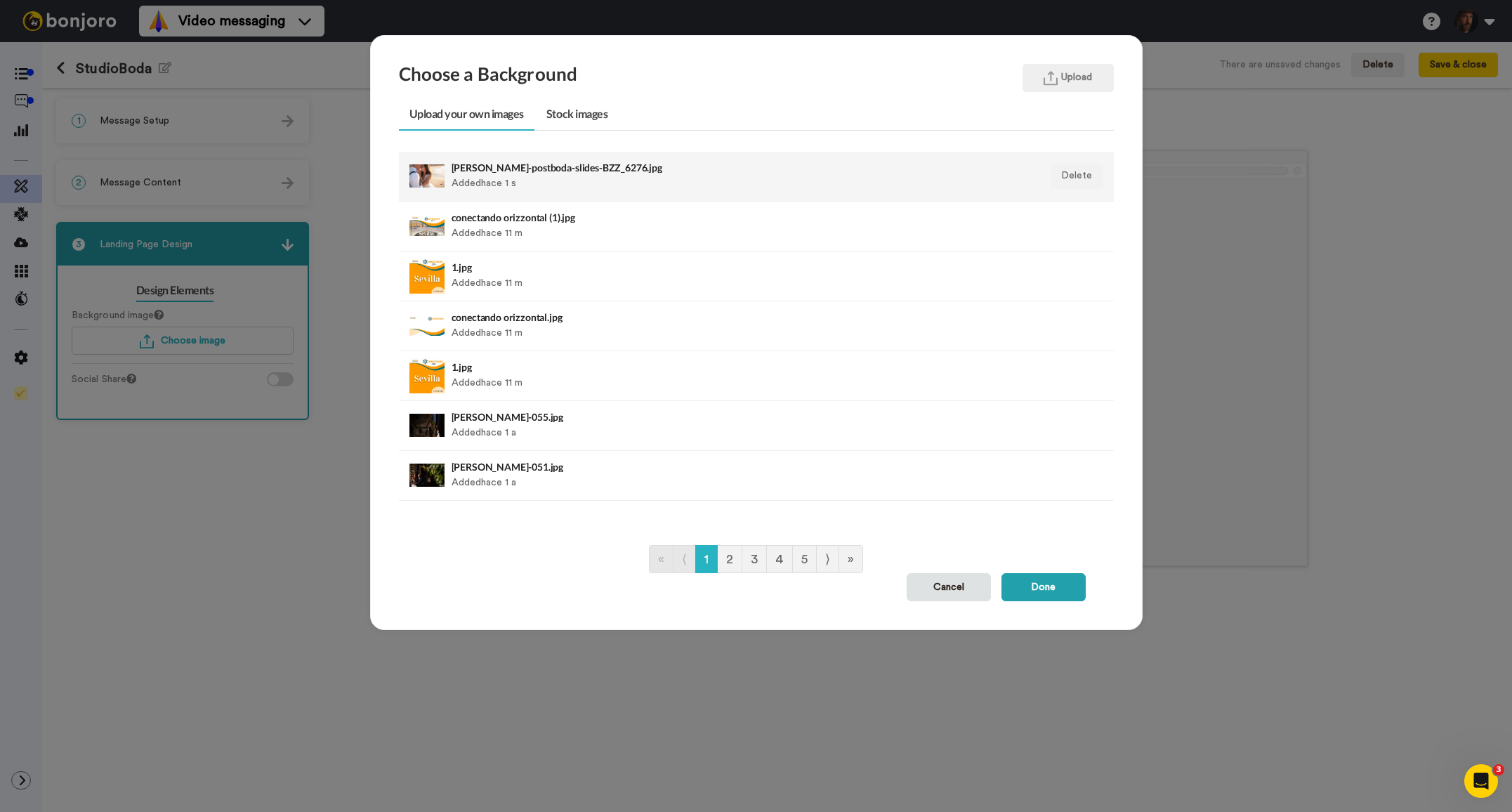
click at [599, 173] on div "elena-fran-postboda-slides-BZZ_6276.jpg Added hace 1 s" at bounding box center [687, 176] width 472 height 35
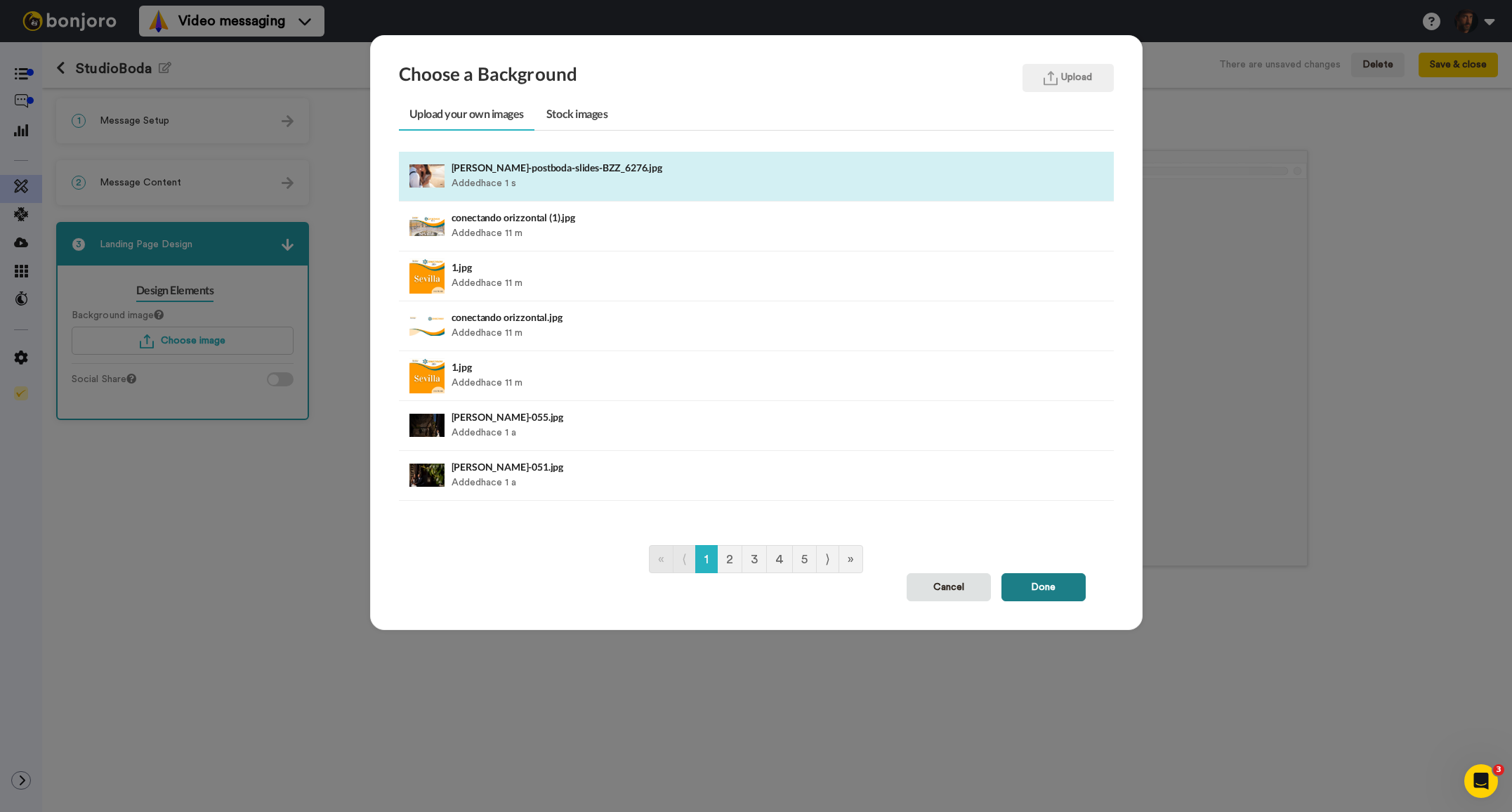
click at [1030, 585] on button "Done" at bounding box center [1044, 586] width 85 height 28
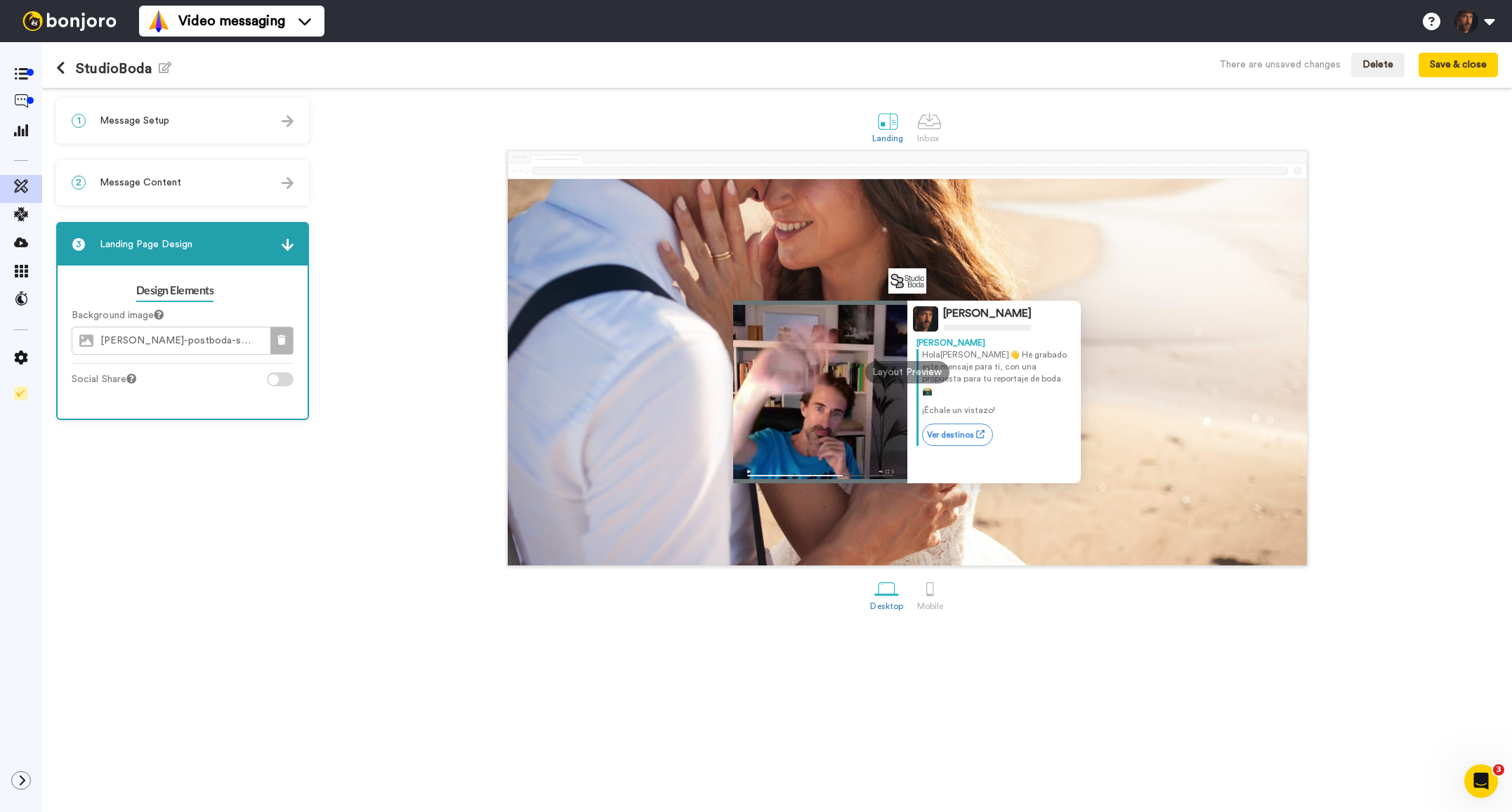
click at [278, 337] on icon at bounding box center [282, 340] width 9 height 10
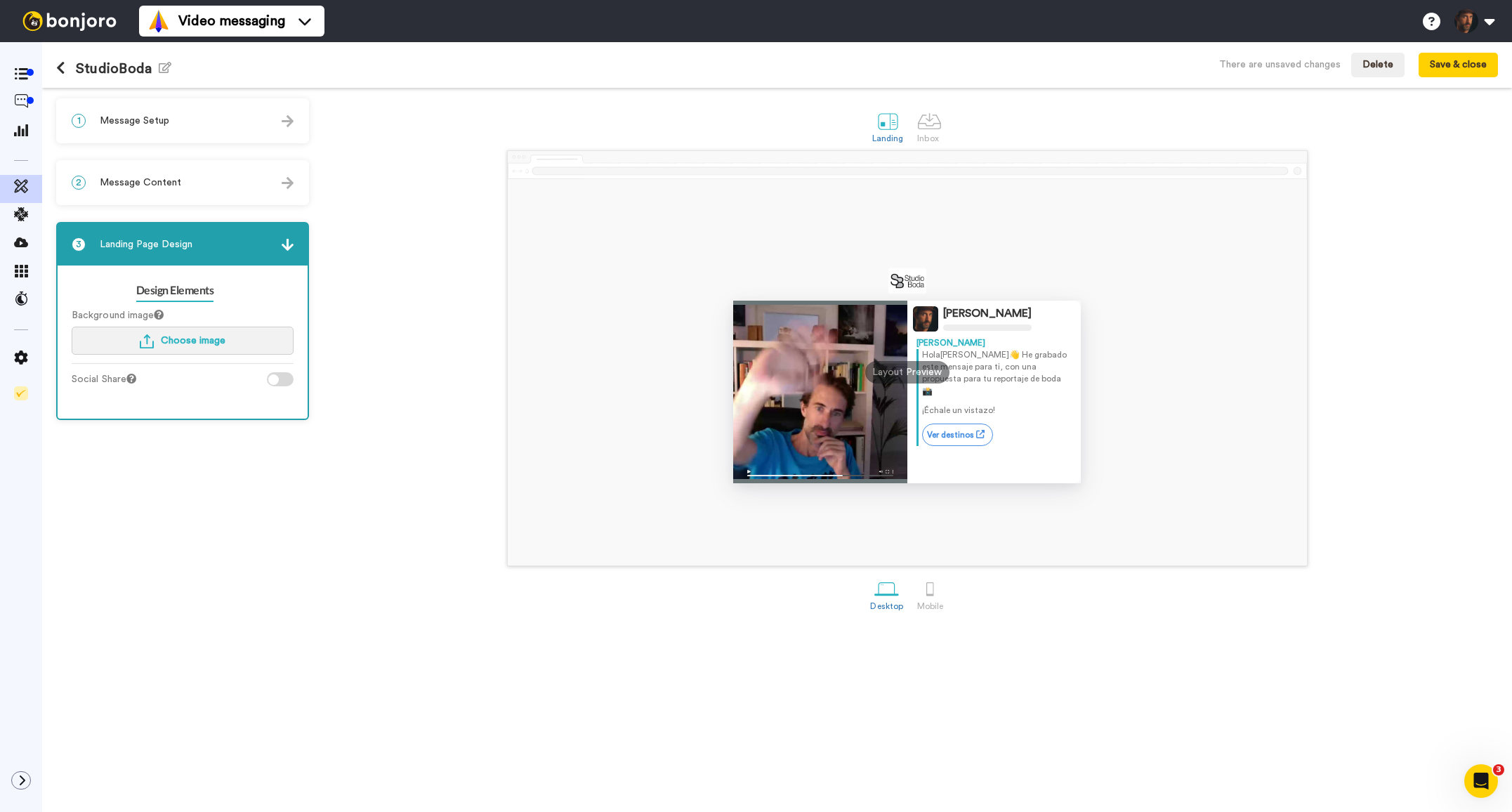
click at [221, 348] on button "Choose image" at bounding box center [183, 340] width 222 height 28
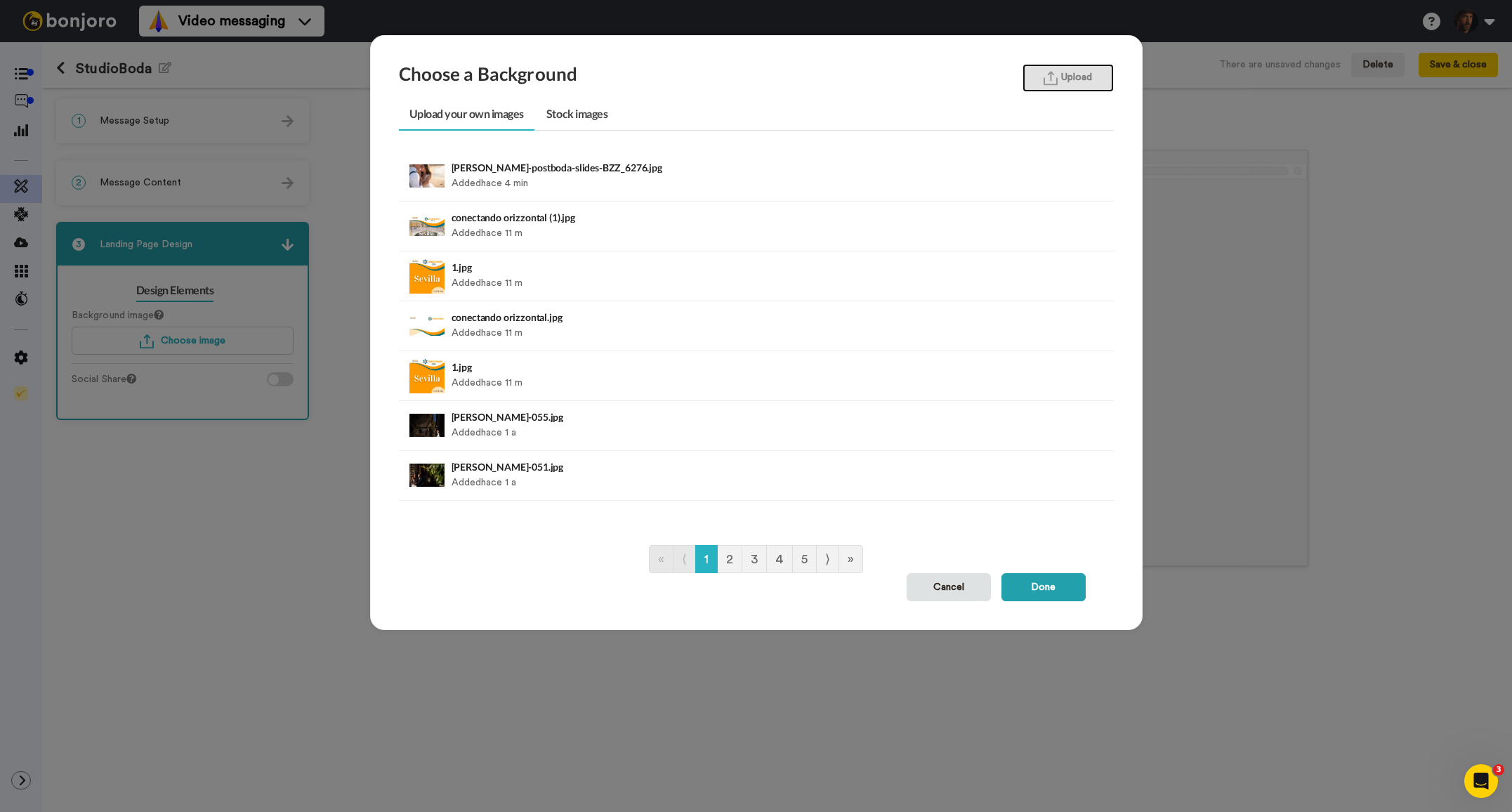
click at [1052, 83] on img "button" at bounding box center [1051, 78] width 14 height 14
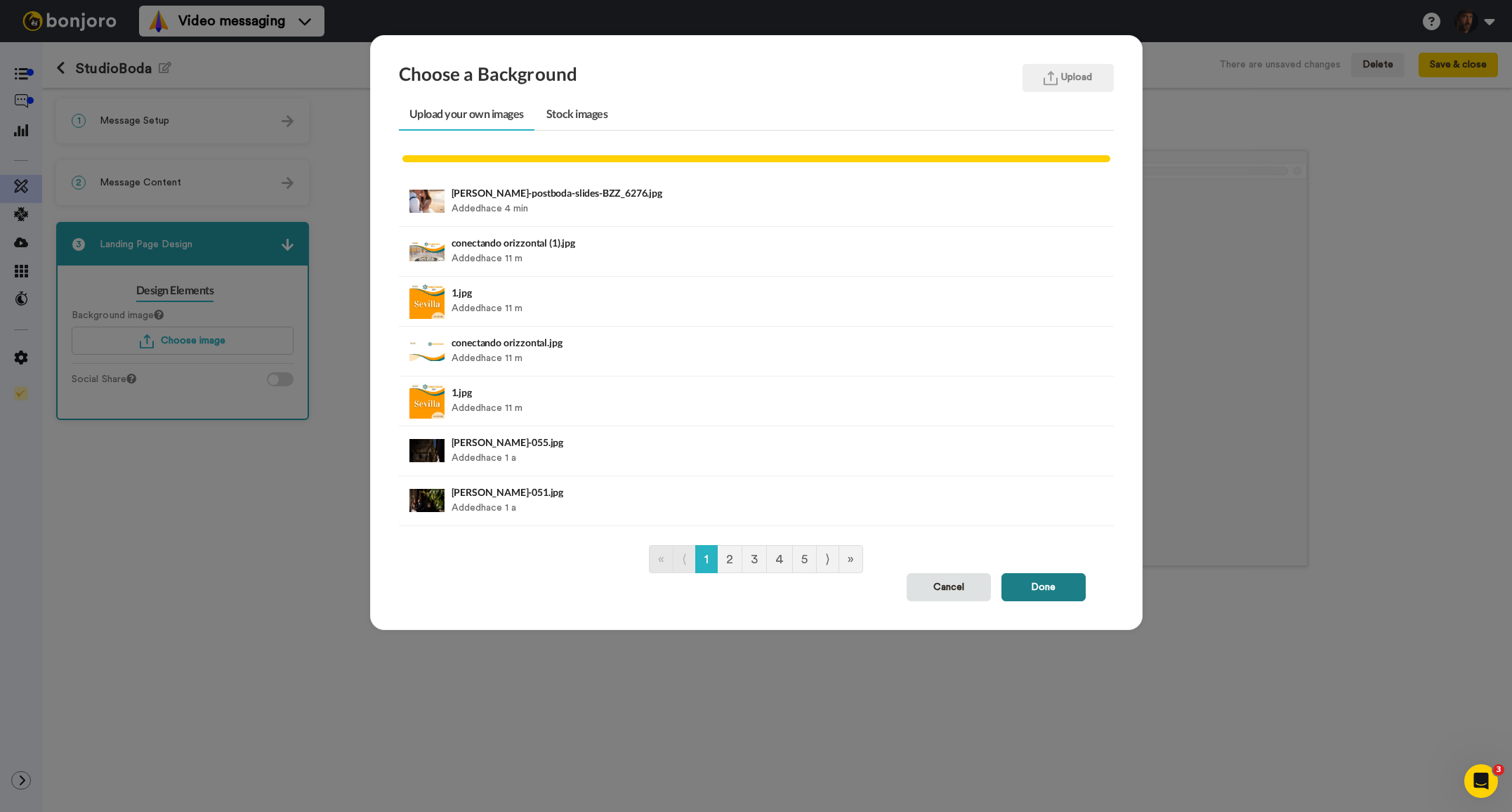
click at [1056, 583] on button "Done" at bounding box center [1044, 586] width 85 height 28
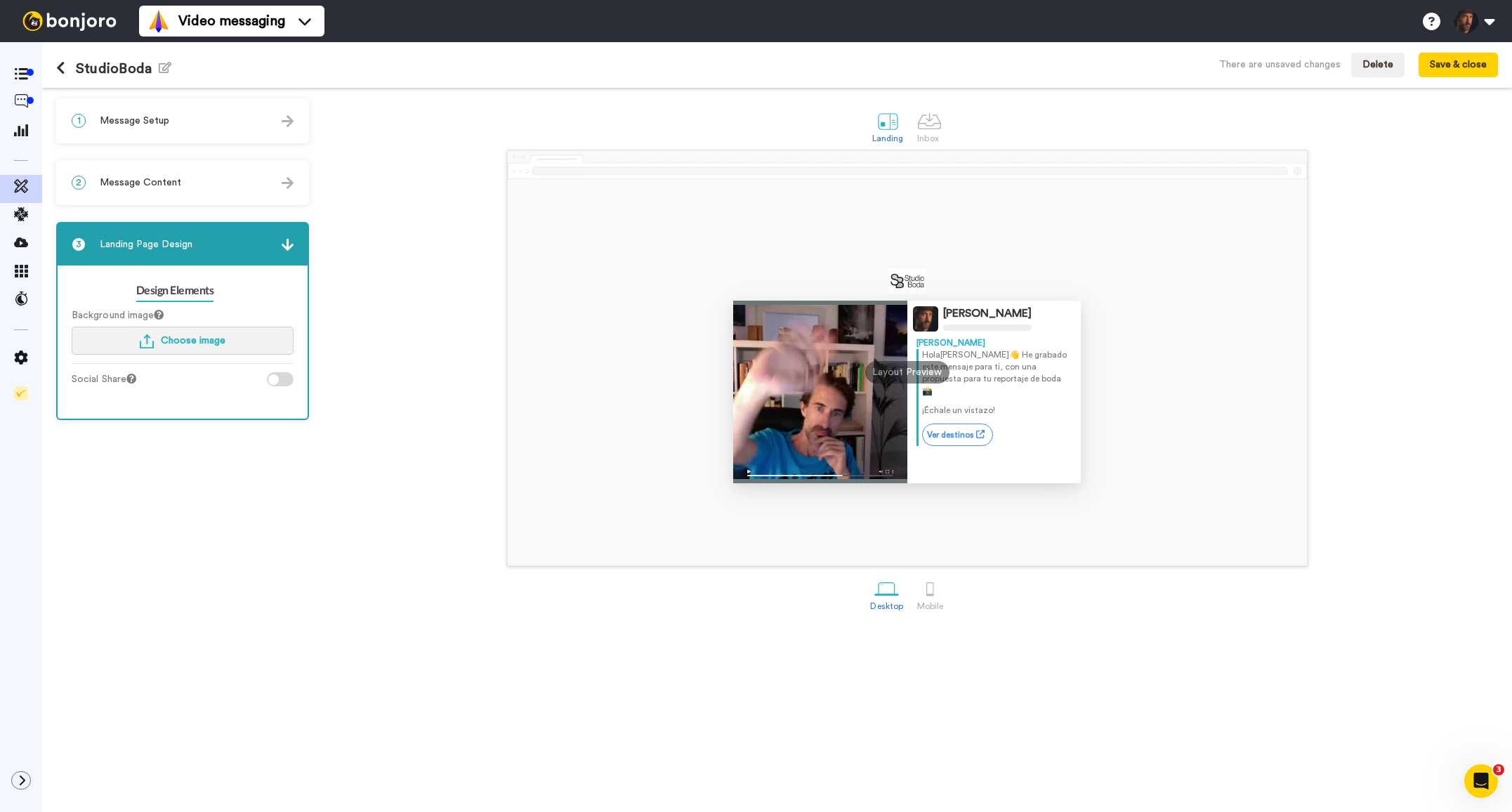
click at [215, 336] on span "Choose image" at bounding box center [193, 341] width 65 height 10
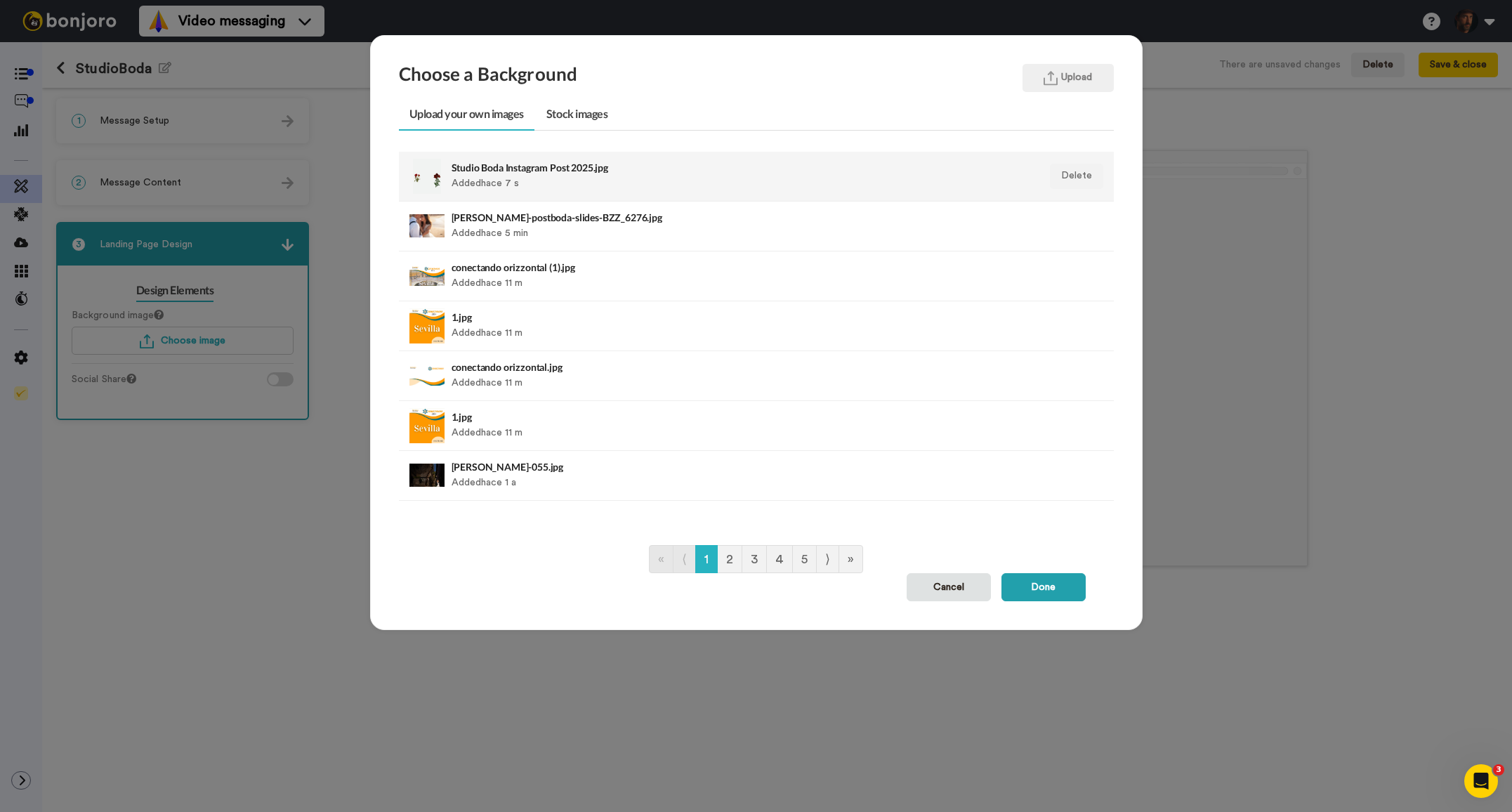
click at [585, 180] on div "Studio Boda Instagram Post 2025.jpg Added hace 7 s" at bounding box center [687, 176] width 472 height 35
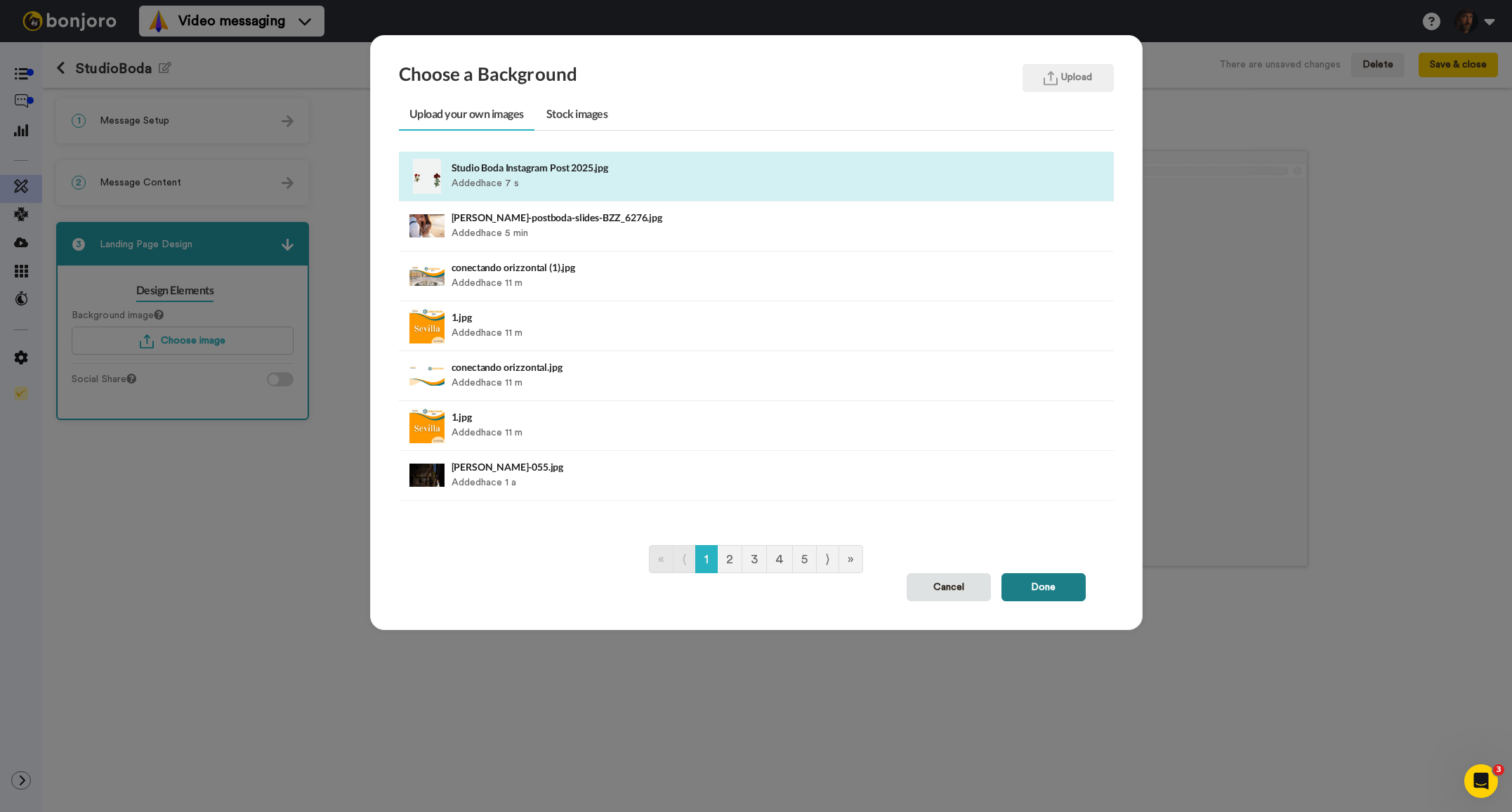
click at [1038, 581] on button "Done" at bounding box center [1044, 586] width 85 height 28
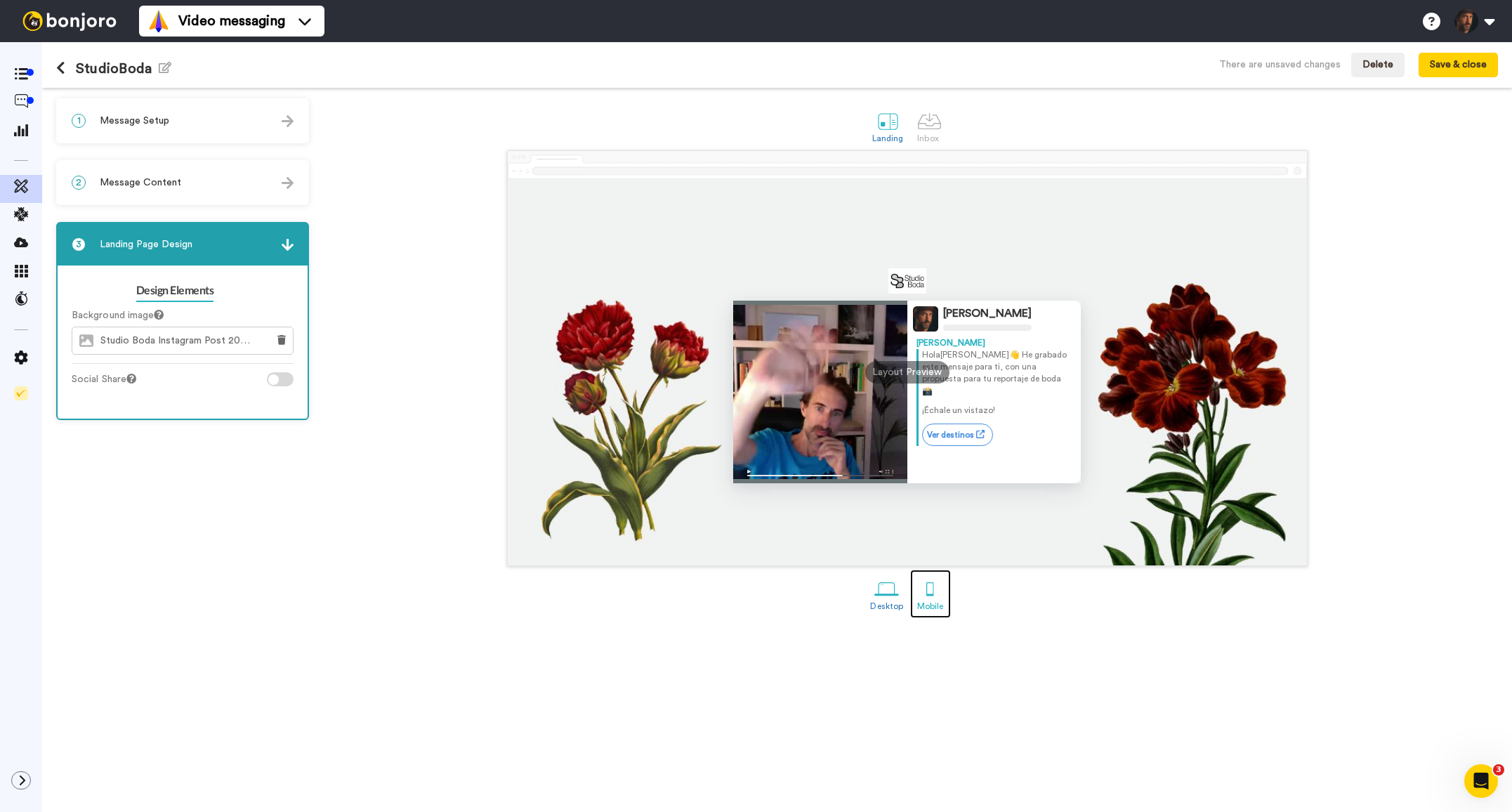
click at [930, 592] on div at bounding box center [930, 589] width 25 height 25
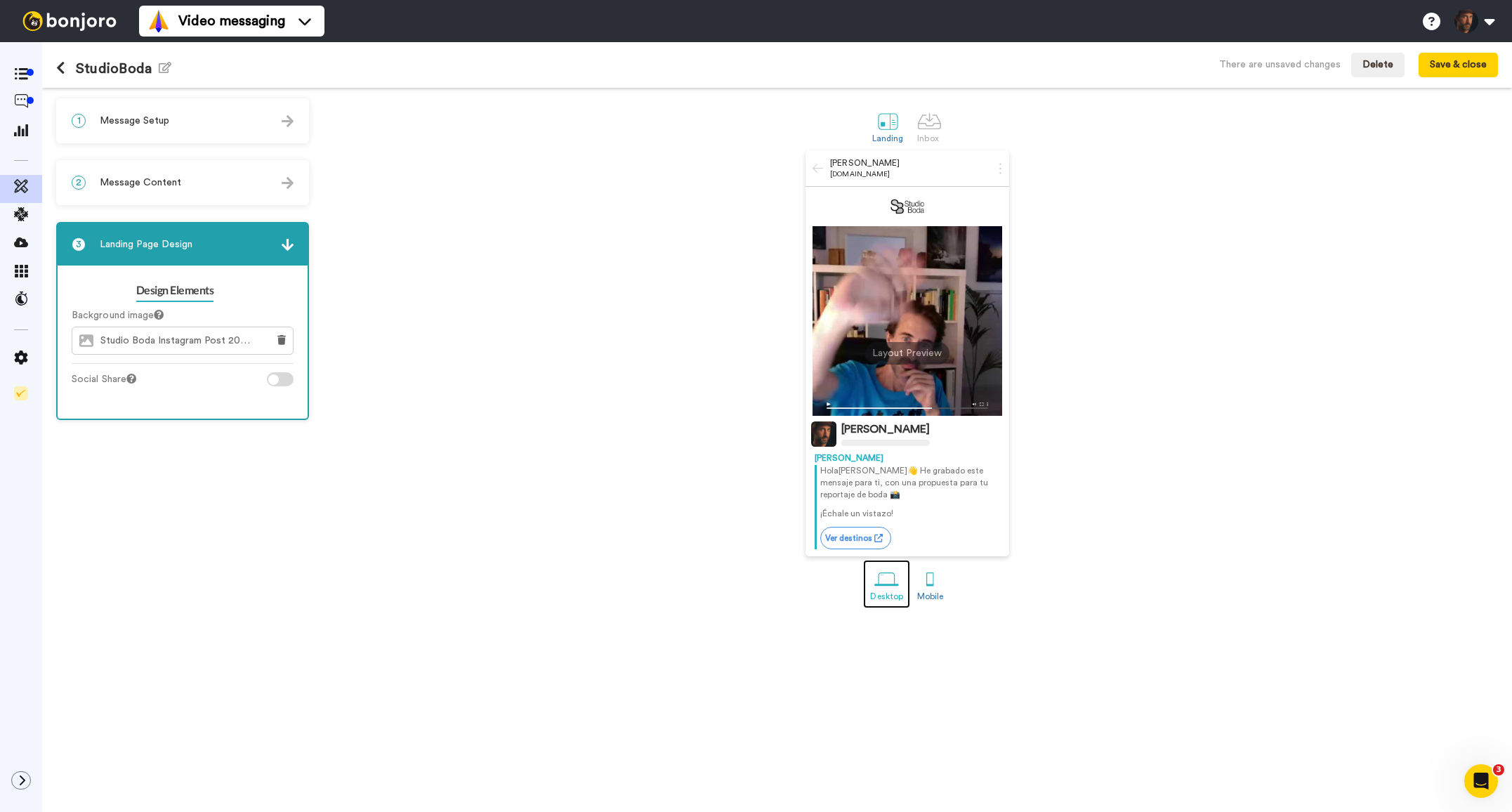
click at [886, 583] on div at bounding box center [886, 578] width 25 height 25
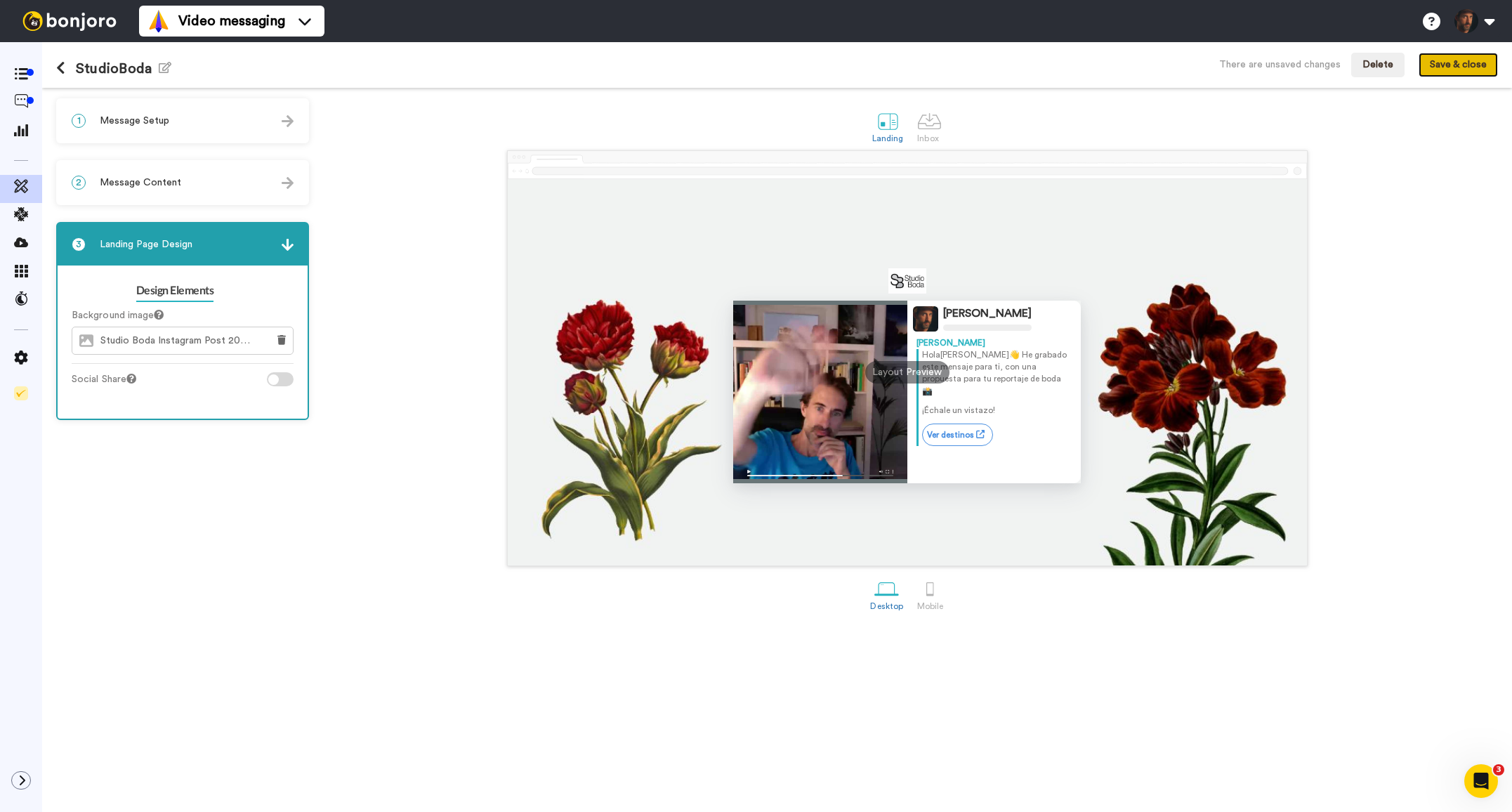
click at [1454, 63] on button "Save & close" at bounding box center [1458, 65] width 79 height 26
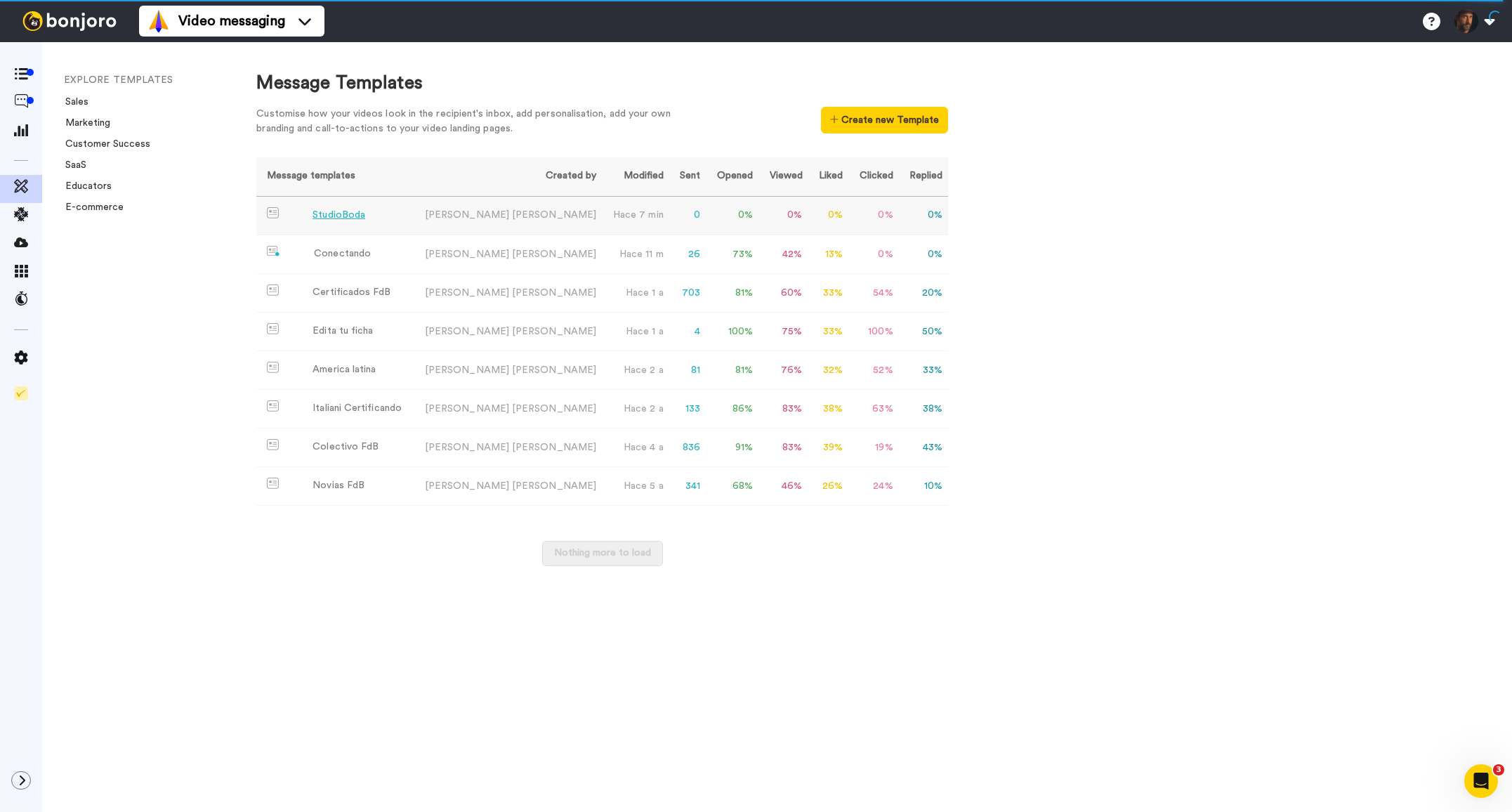
click at [334, 219] on div "StudioBoda" at bounding box center [339, 215] width 53 height 14
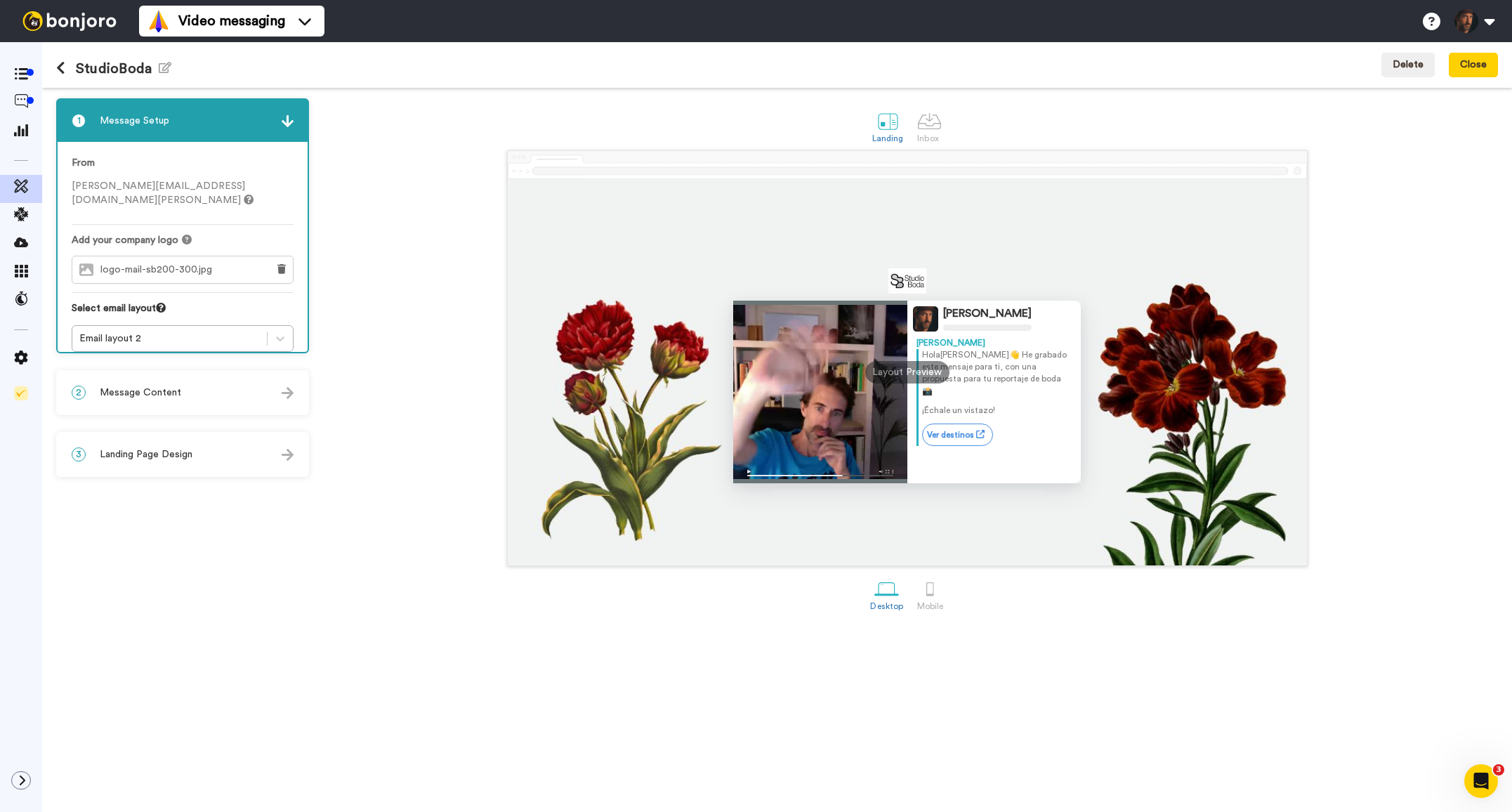
drag, startPoint x: 153, startPoint y: 384, endPoint x: 161, endPoint y: 383, distance: 8.1
click at [153, 384] on div "2 Message Content" at bounding box center [182, 392] width 250 height 42
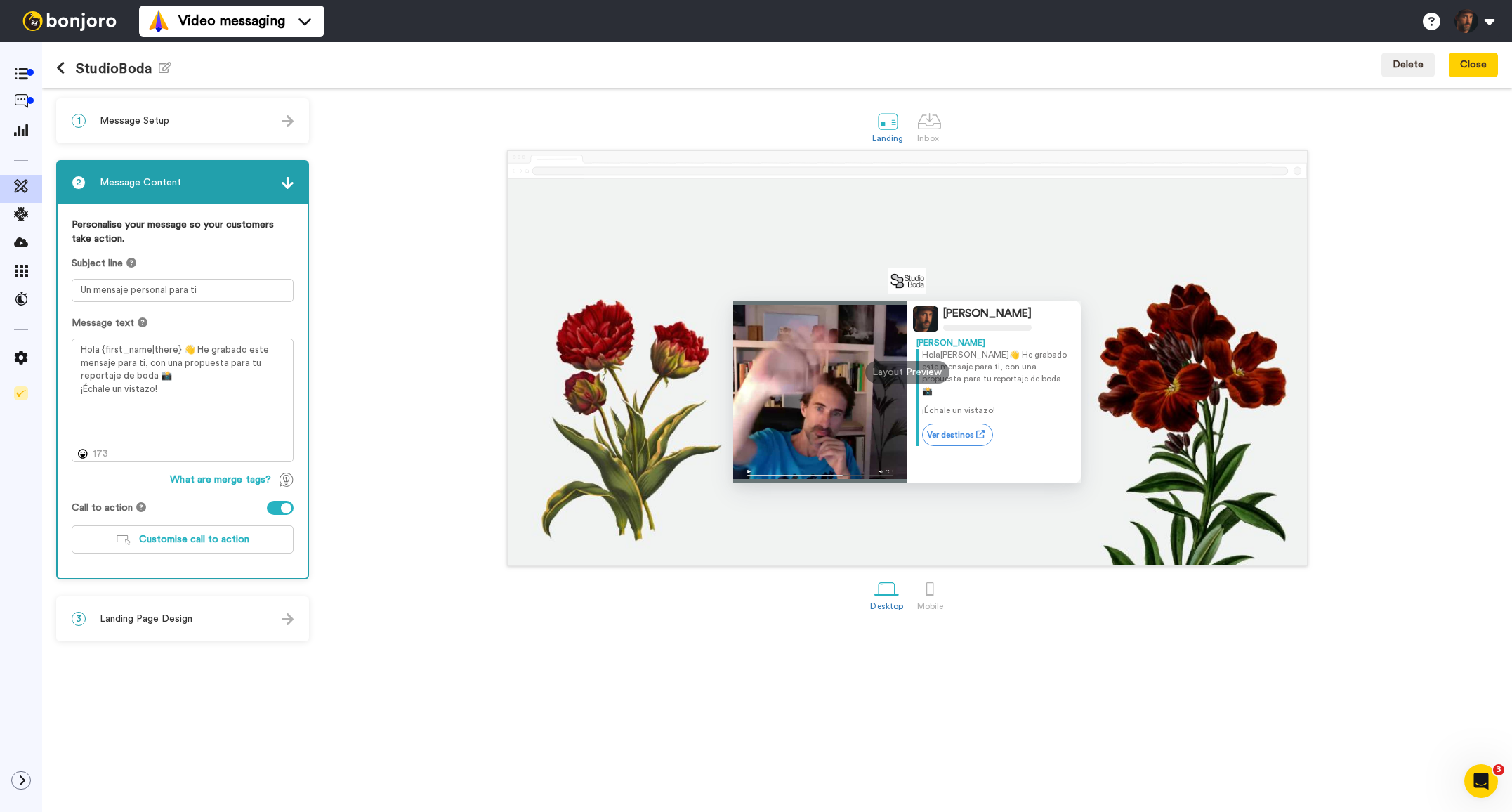
click at [225, 618] on div "3 Landing Page Design" at bounding box center [182, 618] width 250 height 42
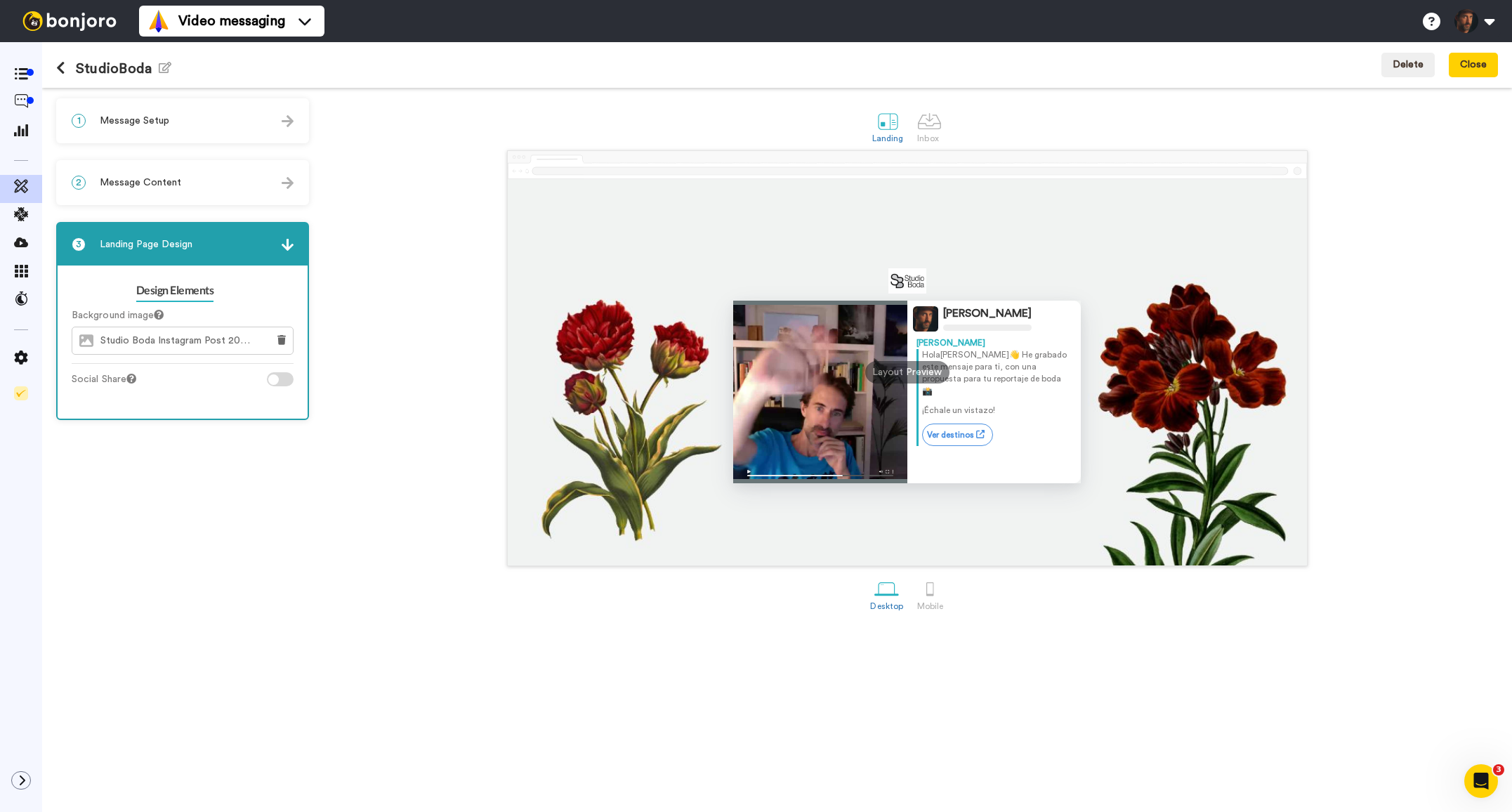
click at [151, 134] on div "1 Message Setup" at bounding box center [182, 120] width 250 height 42
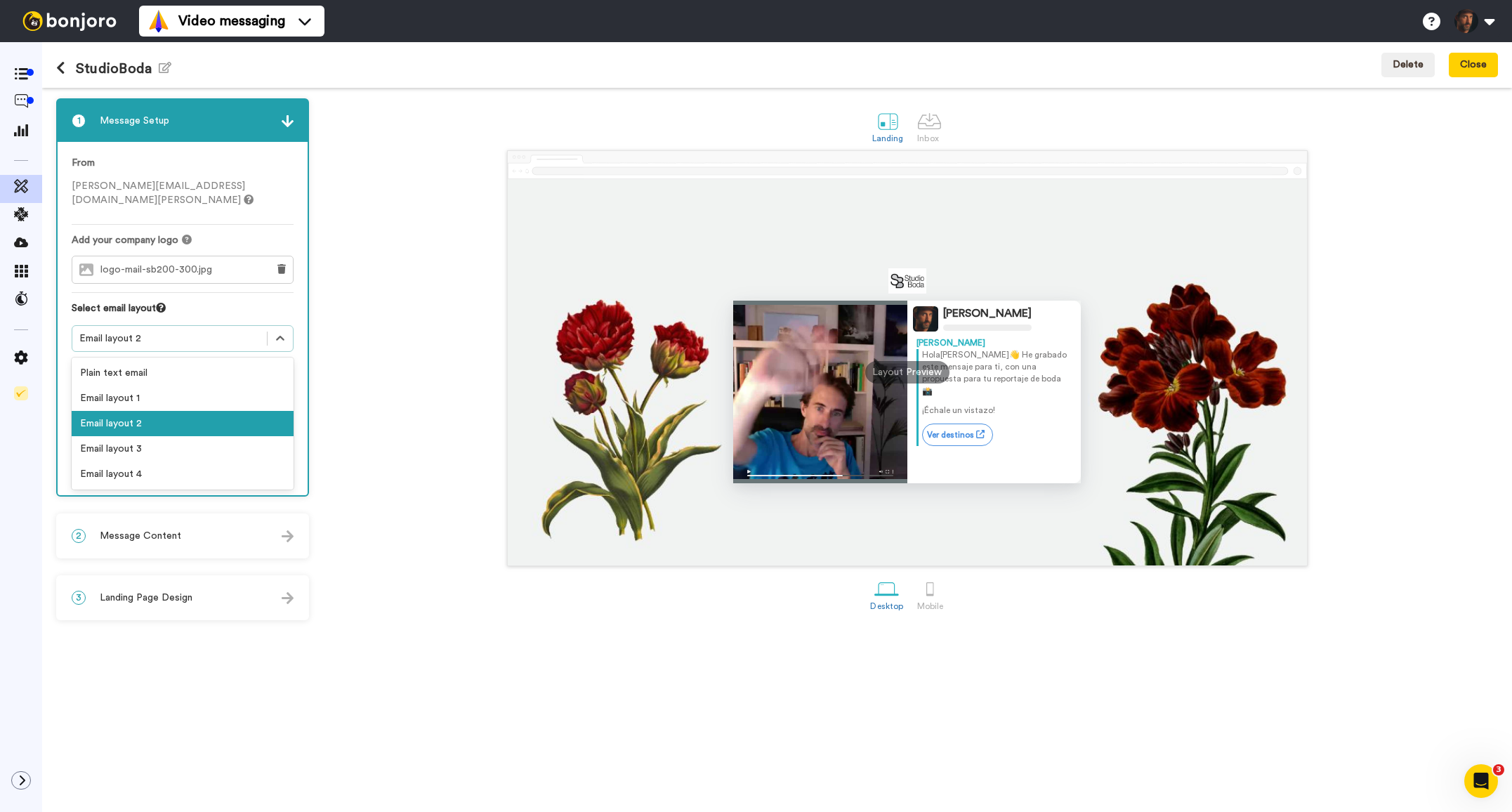
click at [177, 331] on div "Email layout 2" at bounding box center [169, 338] width 180 height 14
click at [194, 540] on div "1 Message Setup From martino@fotografos-de-boda.net Add your company logo logo-…" at bounding box center [186, 449] width 260 height 703
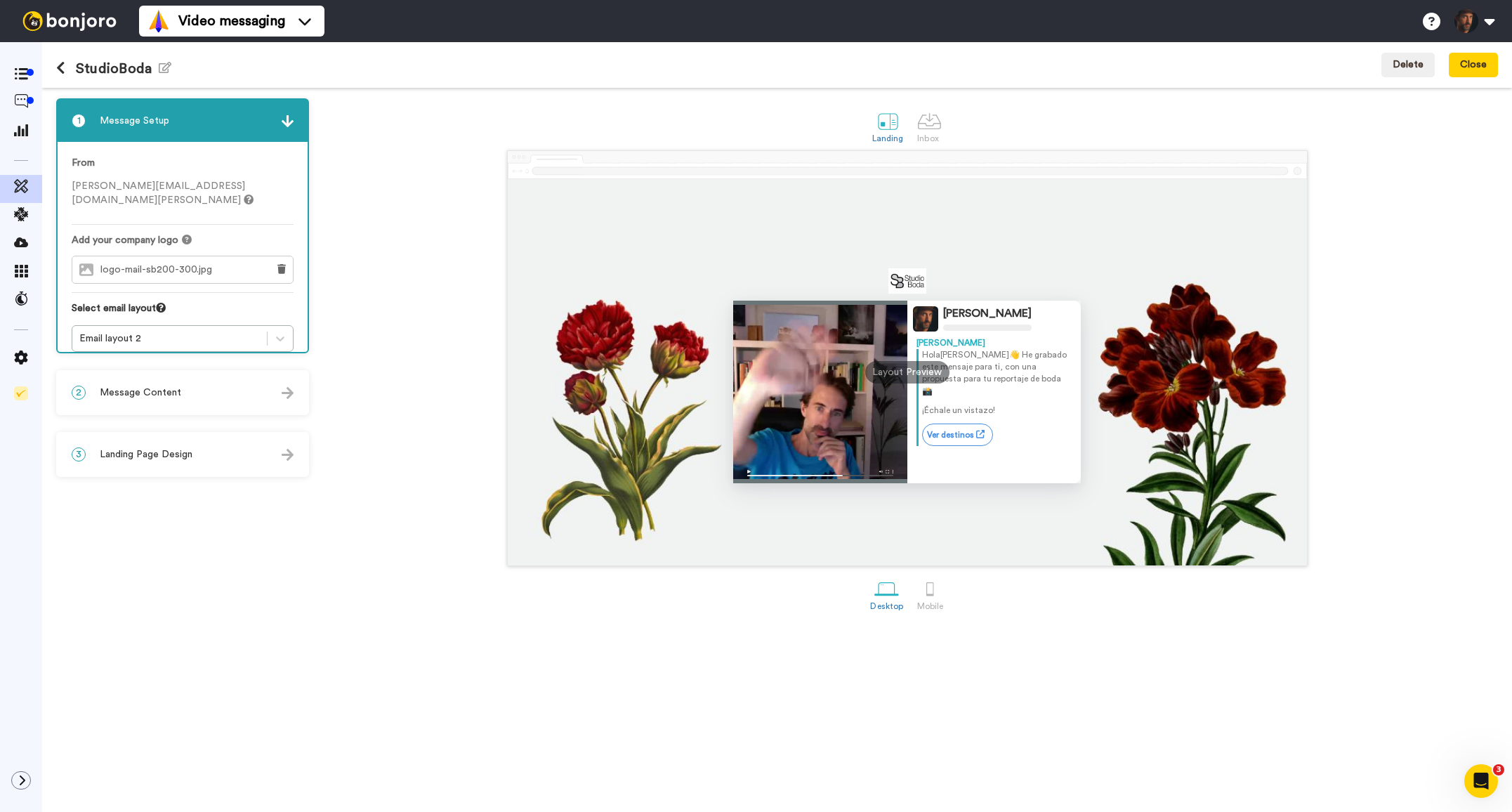
click at [191, 396] on div "2 Message Content" at bounding box center [182, 392] width 250 height 42
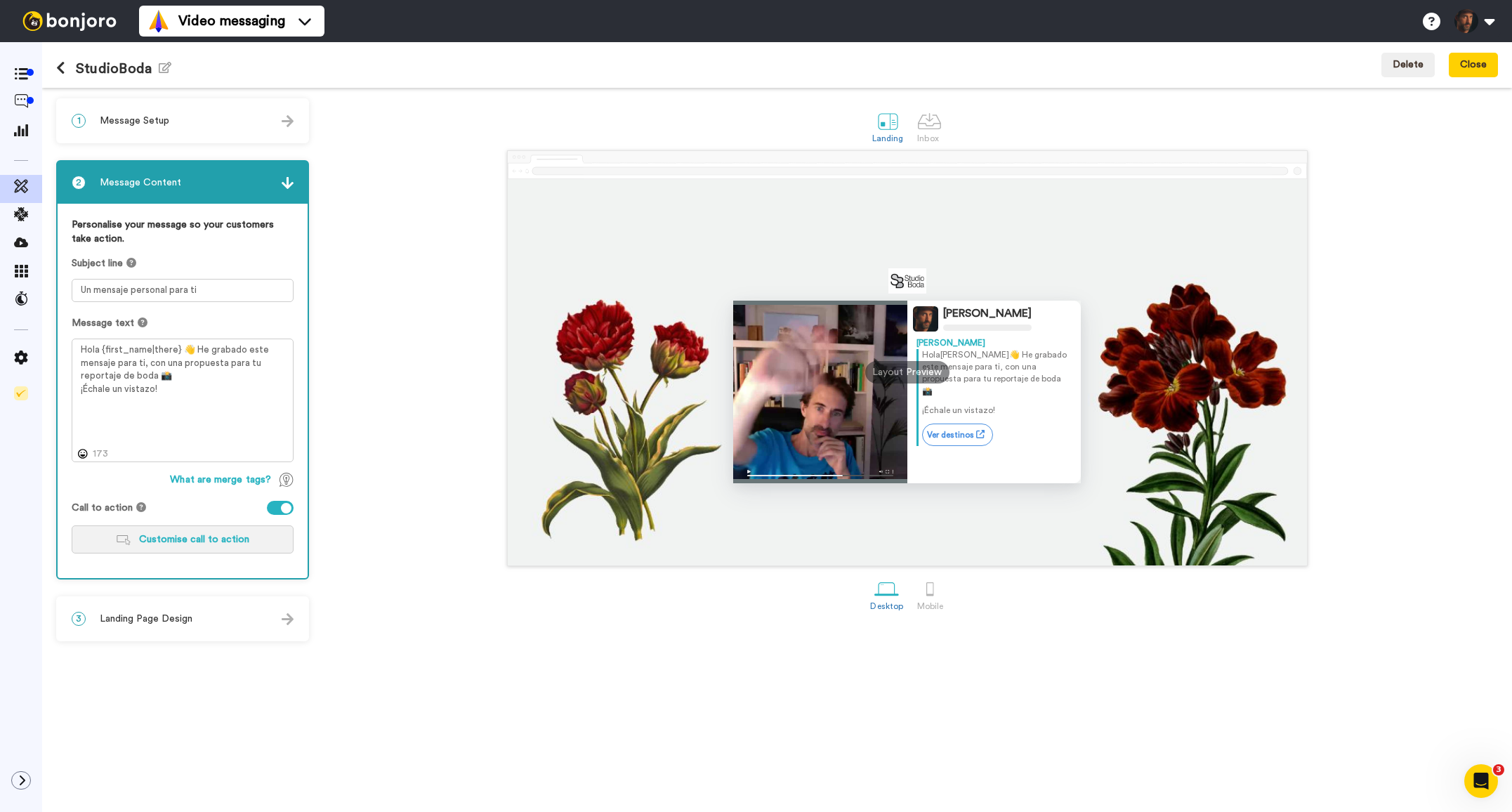
click at [216, 536] on span "Customise call to action" at bounding box center [194, 539] width 110 height 10
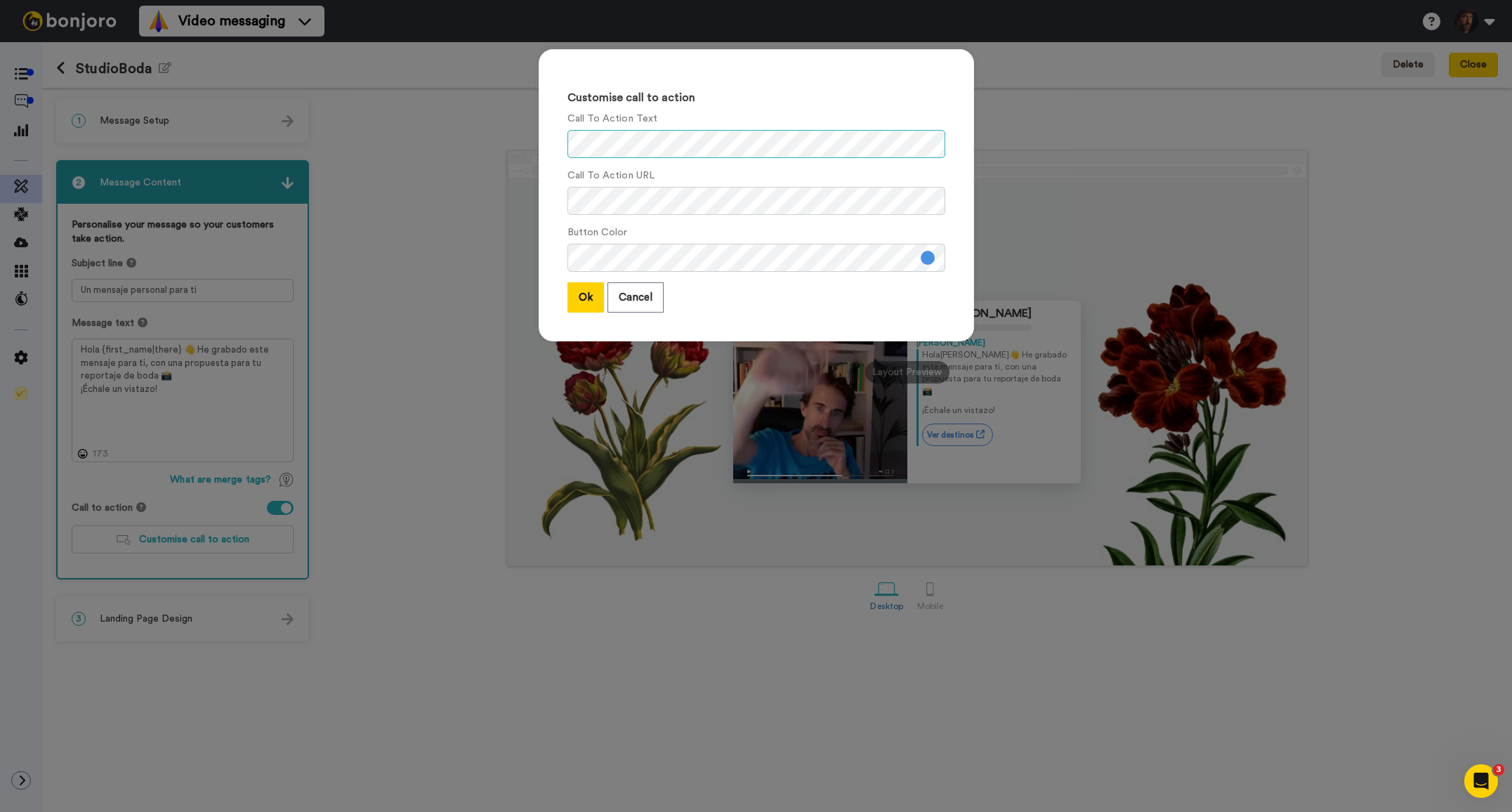
click at [658, 128] on div "Call To Action Text" at bounding box center [756, 135] width 378 height 46
click at [790, 184] on div "Call To Action URL" at bounding box center [756, 191] width 378 height 46
click at [586, 305] on button "Ok" at bounding box center [586, 298] width 37 height 30
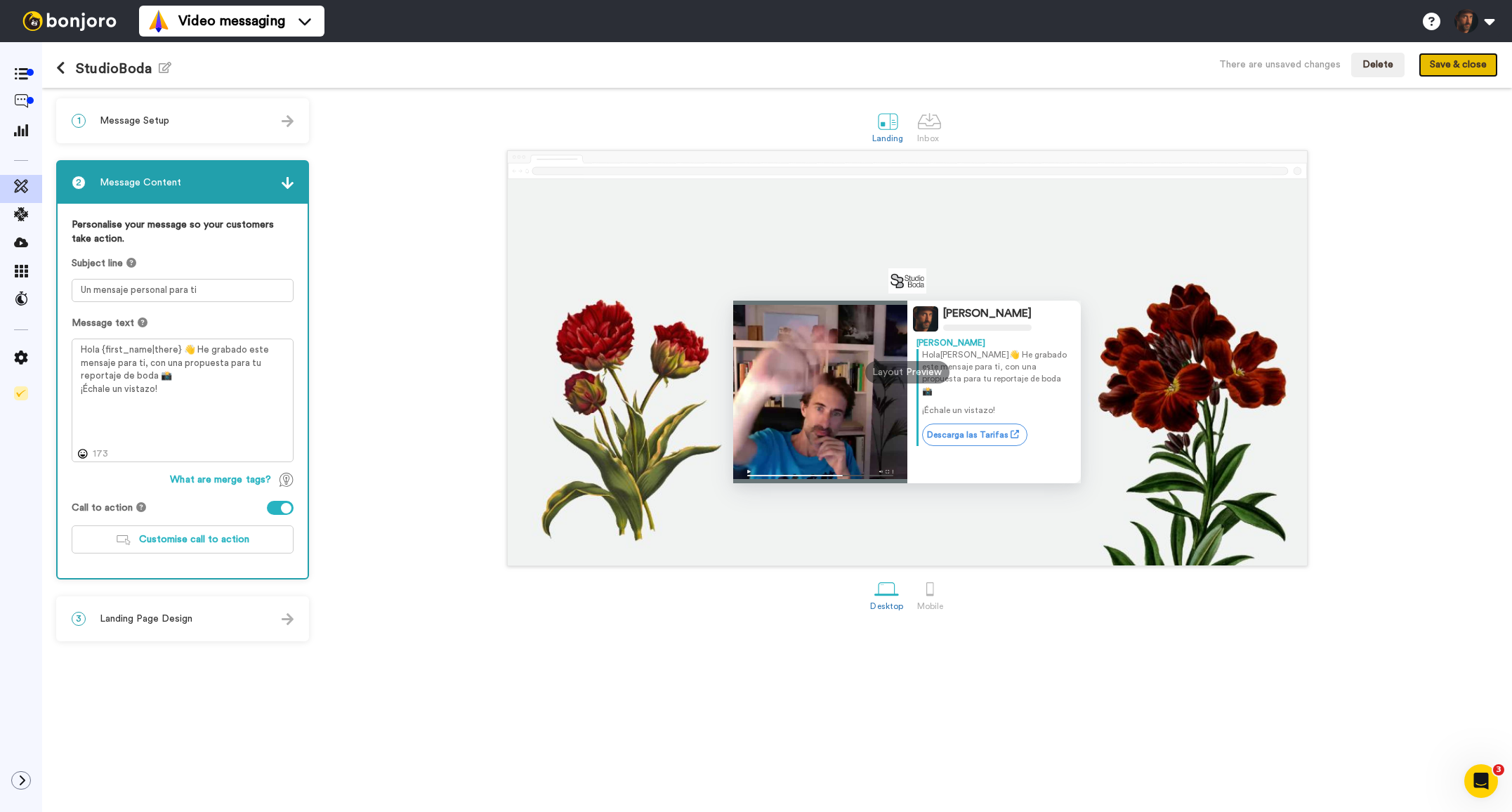
click at [1478, 66] on button "Save & close" at bounding box center [1458, 65] width 79 height 26
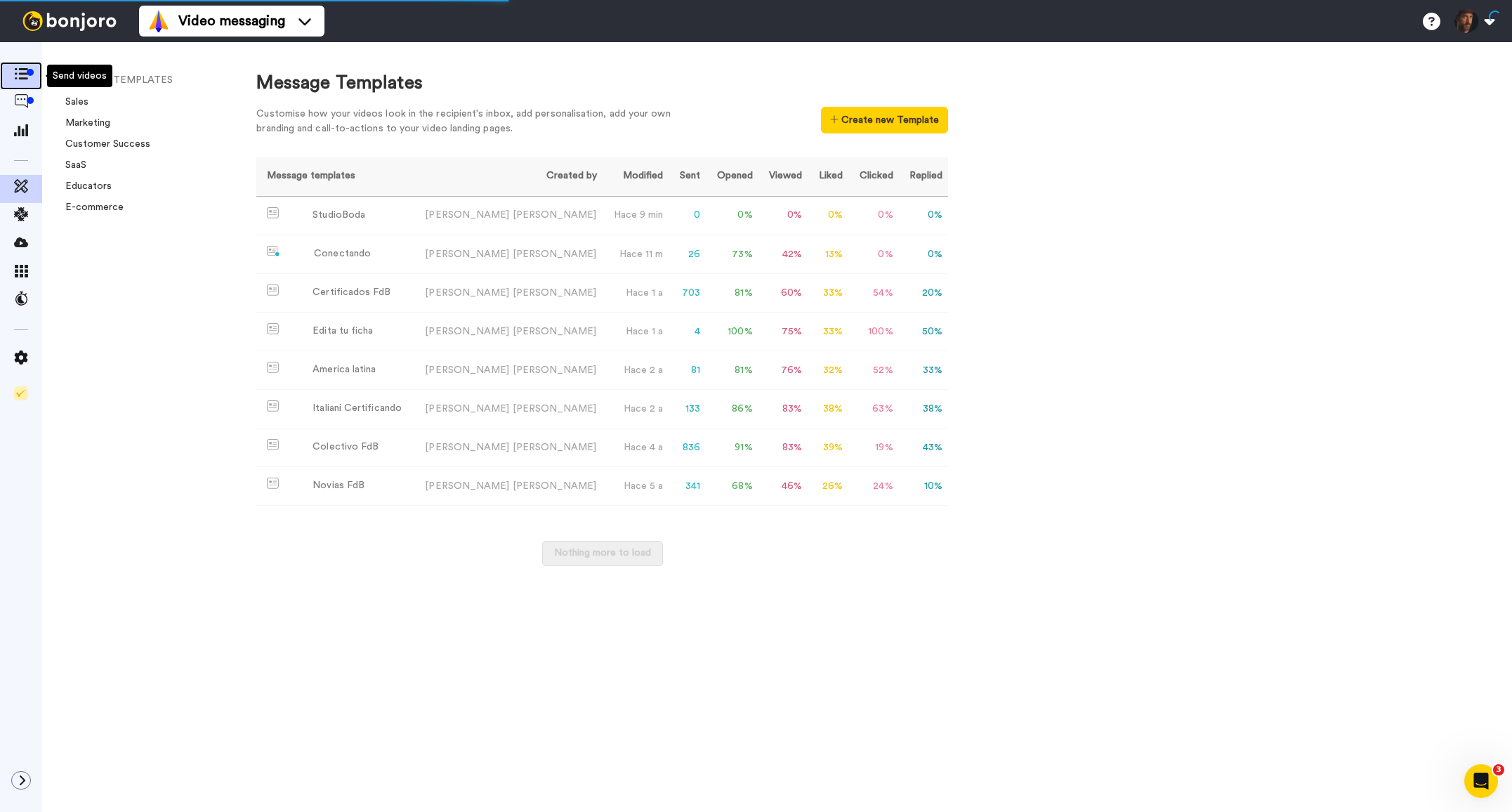
click at [18, 82] on span at bounding box center [21, 76] width 42 height 14
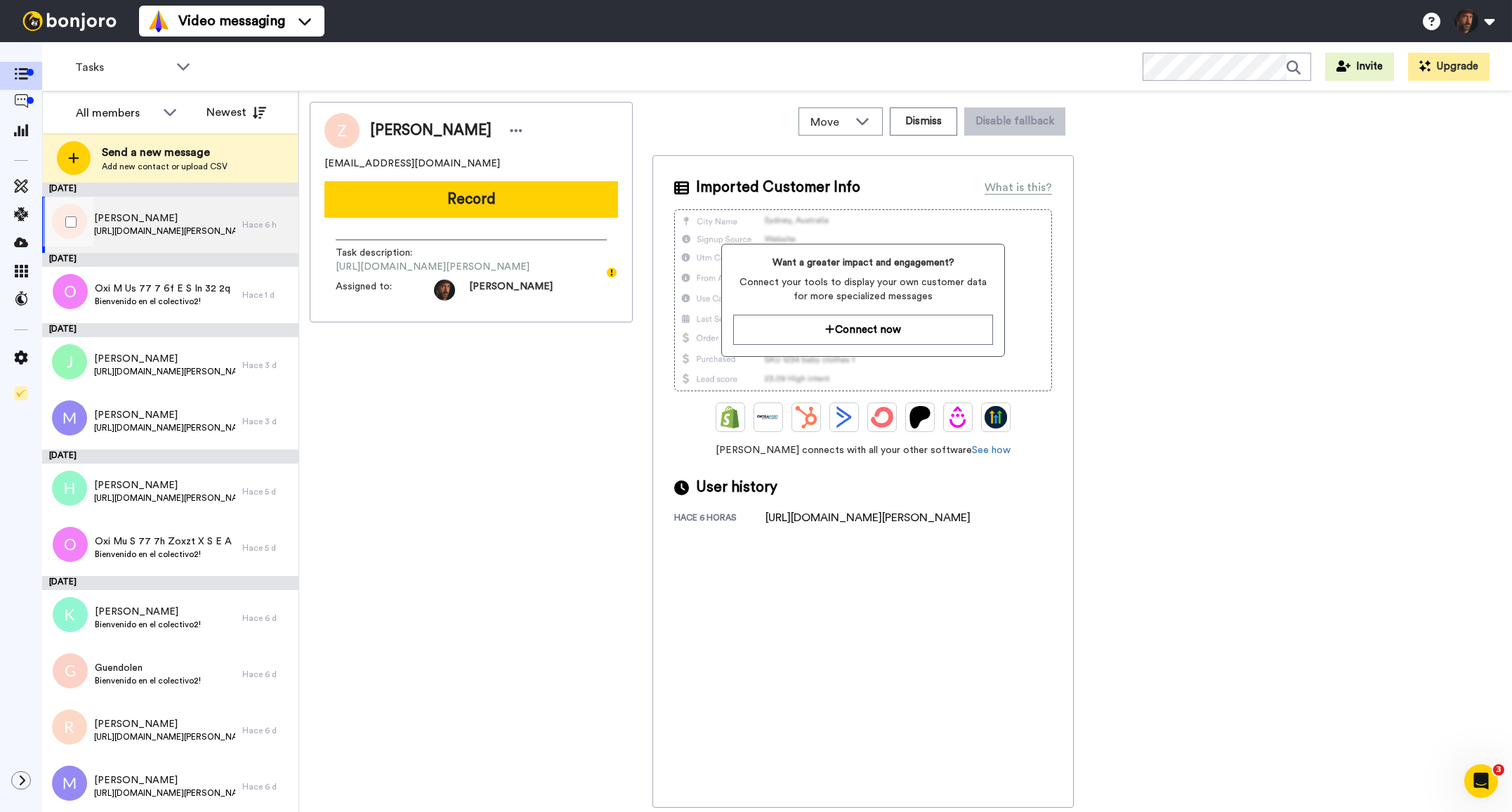
click at [179, 215] on span "Zaida" at bounding box center [164, 219] width 141 height 14
click at [1169, 223] on div "Zaida zaidakiko97@gmail.com Record Task description : https://fotografos-de-bod…" at bounding box center [906, 455] width 1192 height 706
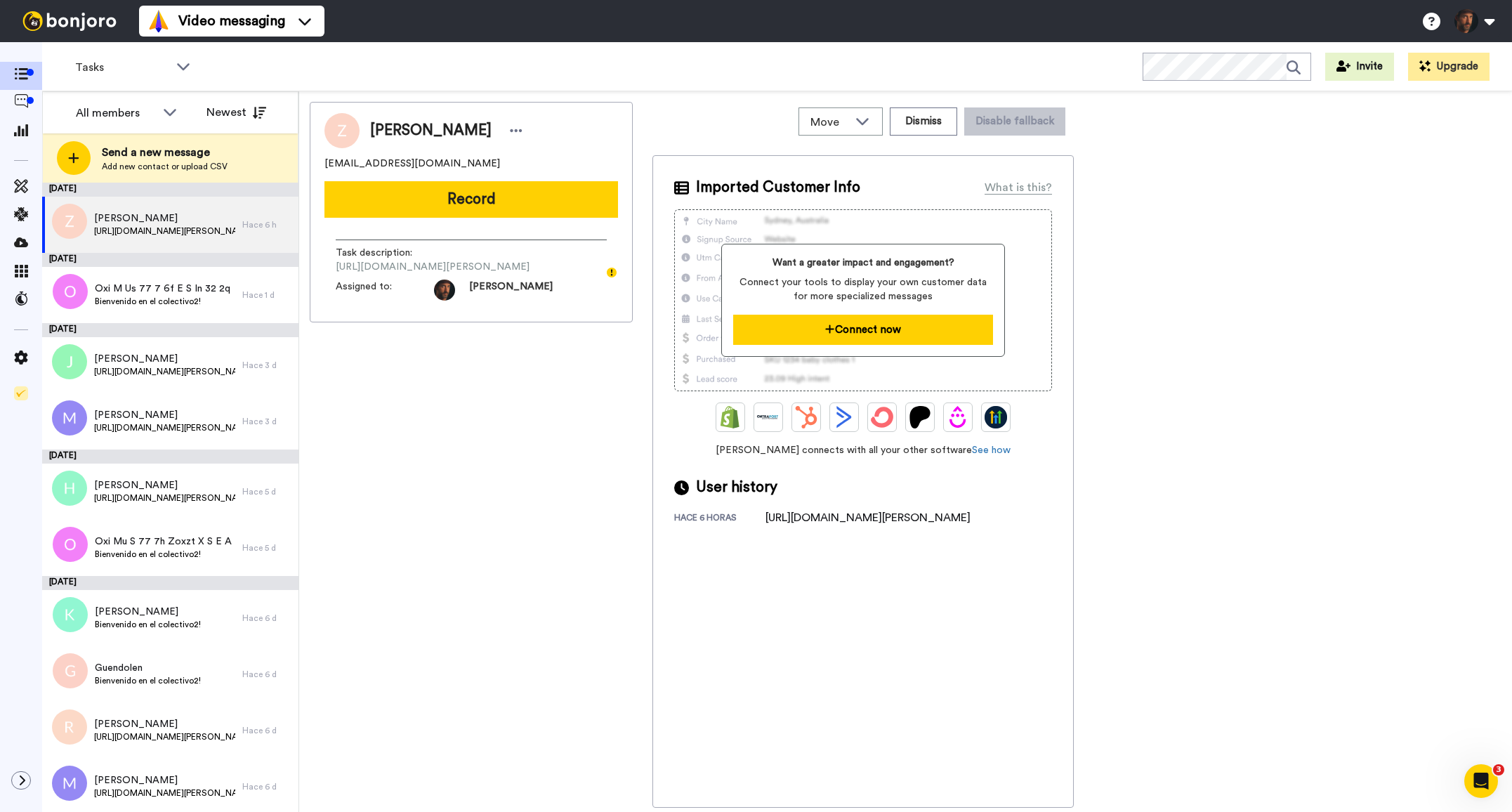
click at [934, 326] on button "Connect now" at bounding box center [863, 329] width 259 height 30
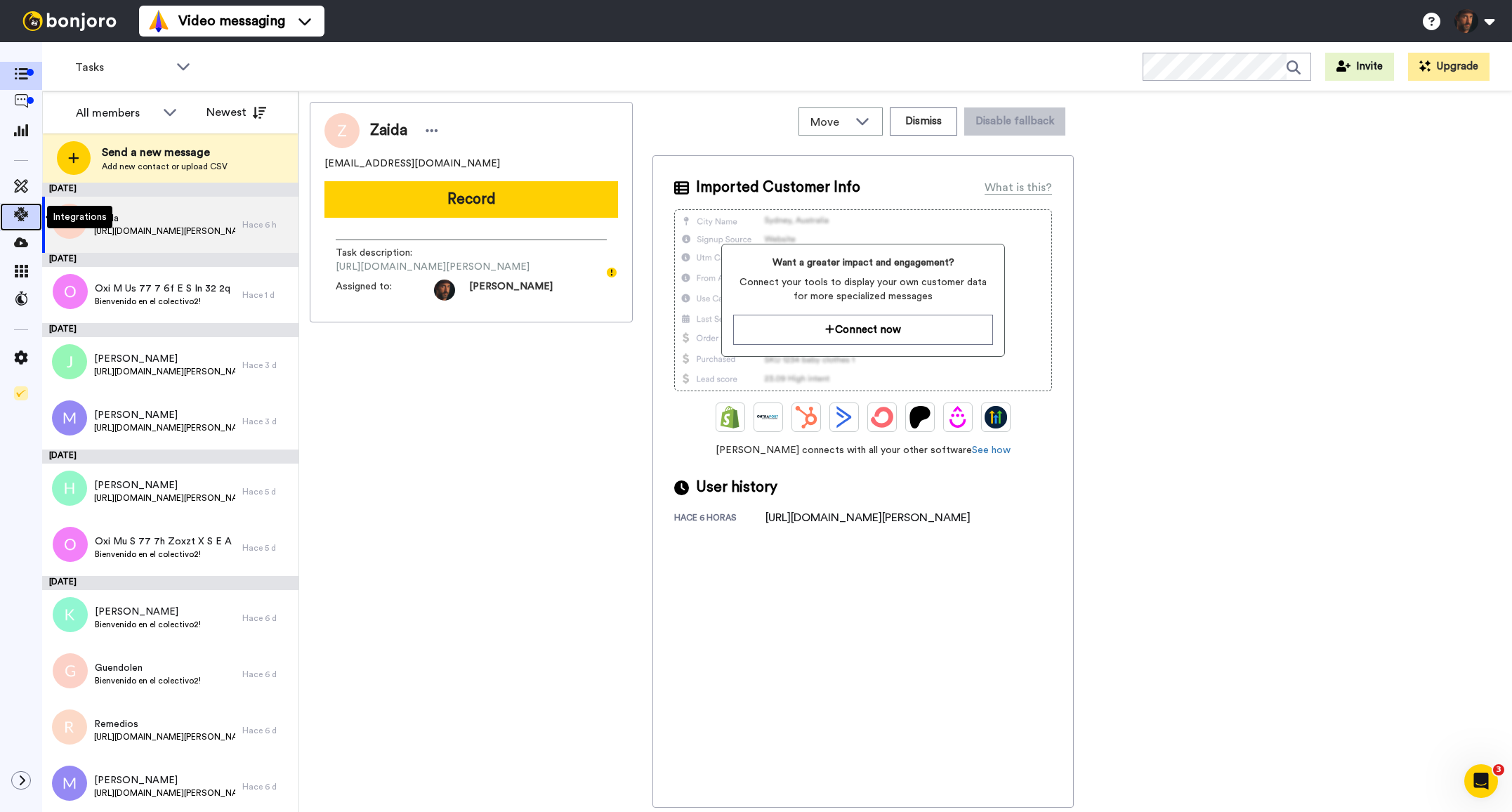
click at [22, 218] on icon at bounding box center [22, 215] width 14 height 14
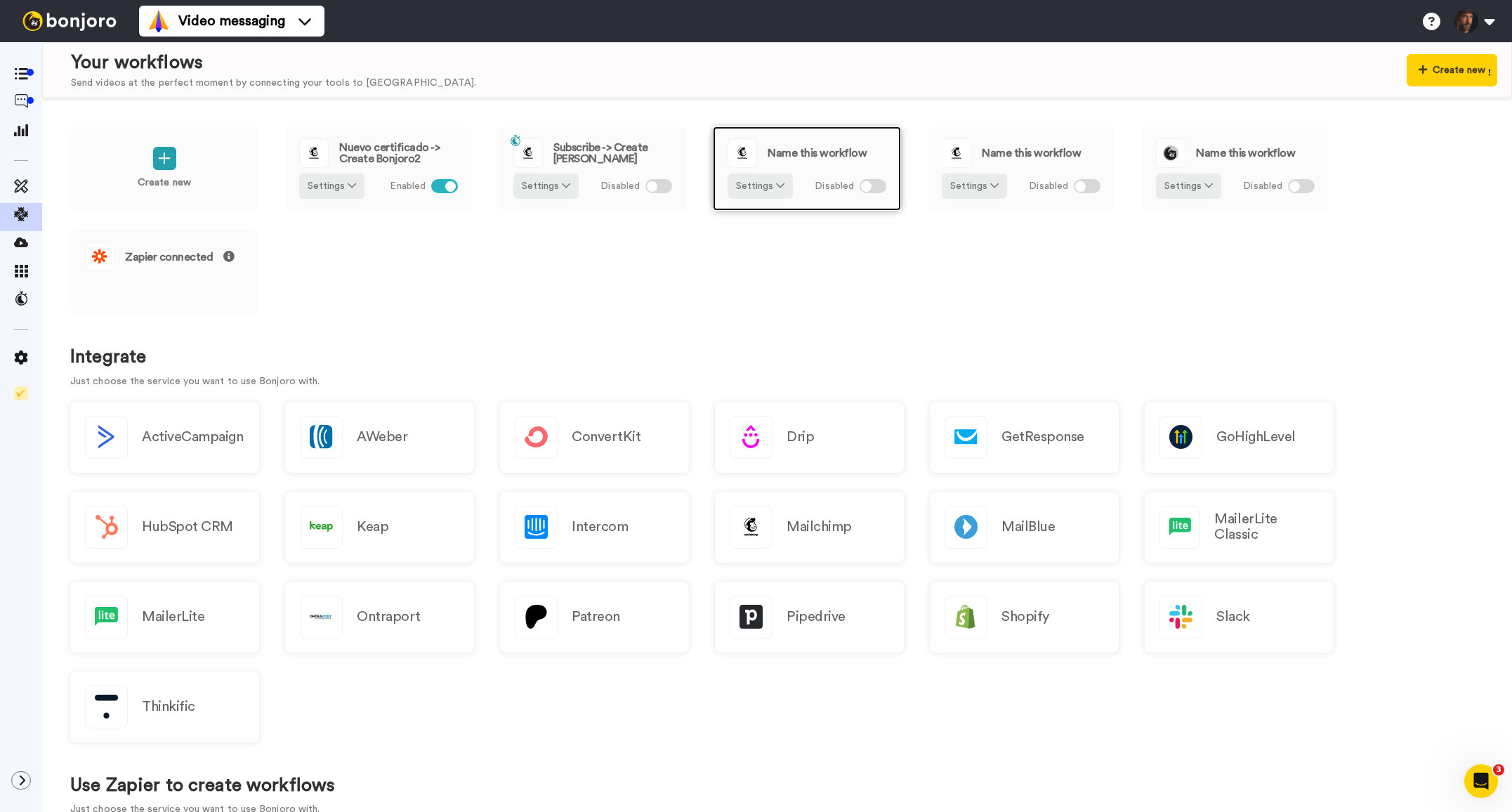
click at [764, 152] on div "Name this workflow" at bounding box center [807, 152] width 159 height 30
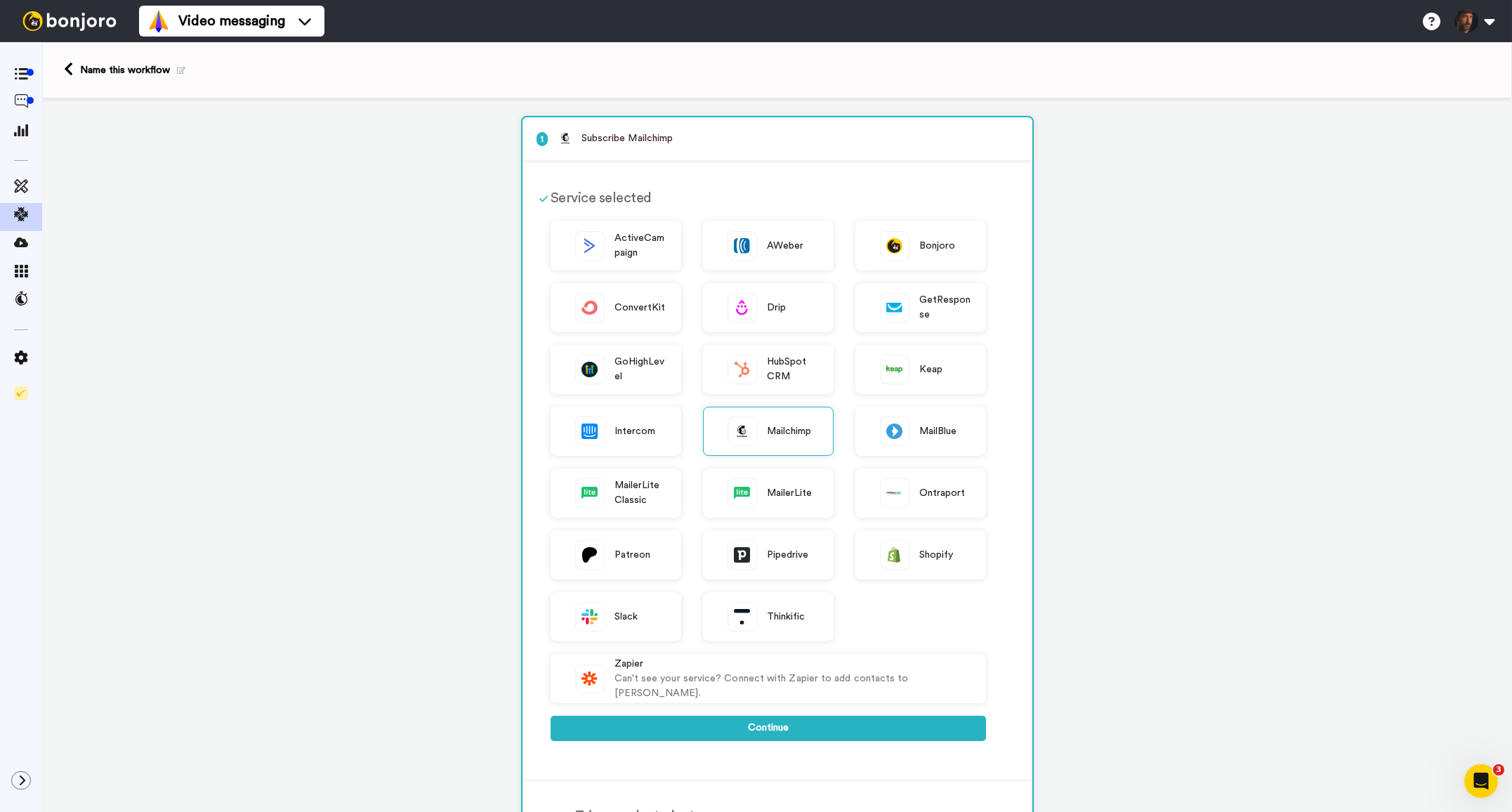
click at [687, 137] on p "1 Subscribe Mailchimp" at bounding box center [777, 139] width 482 height 14
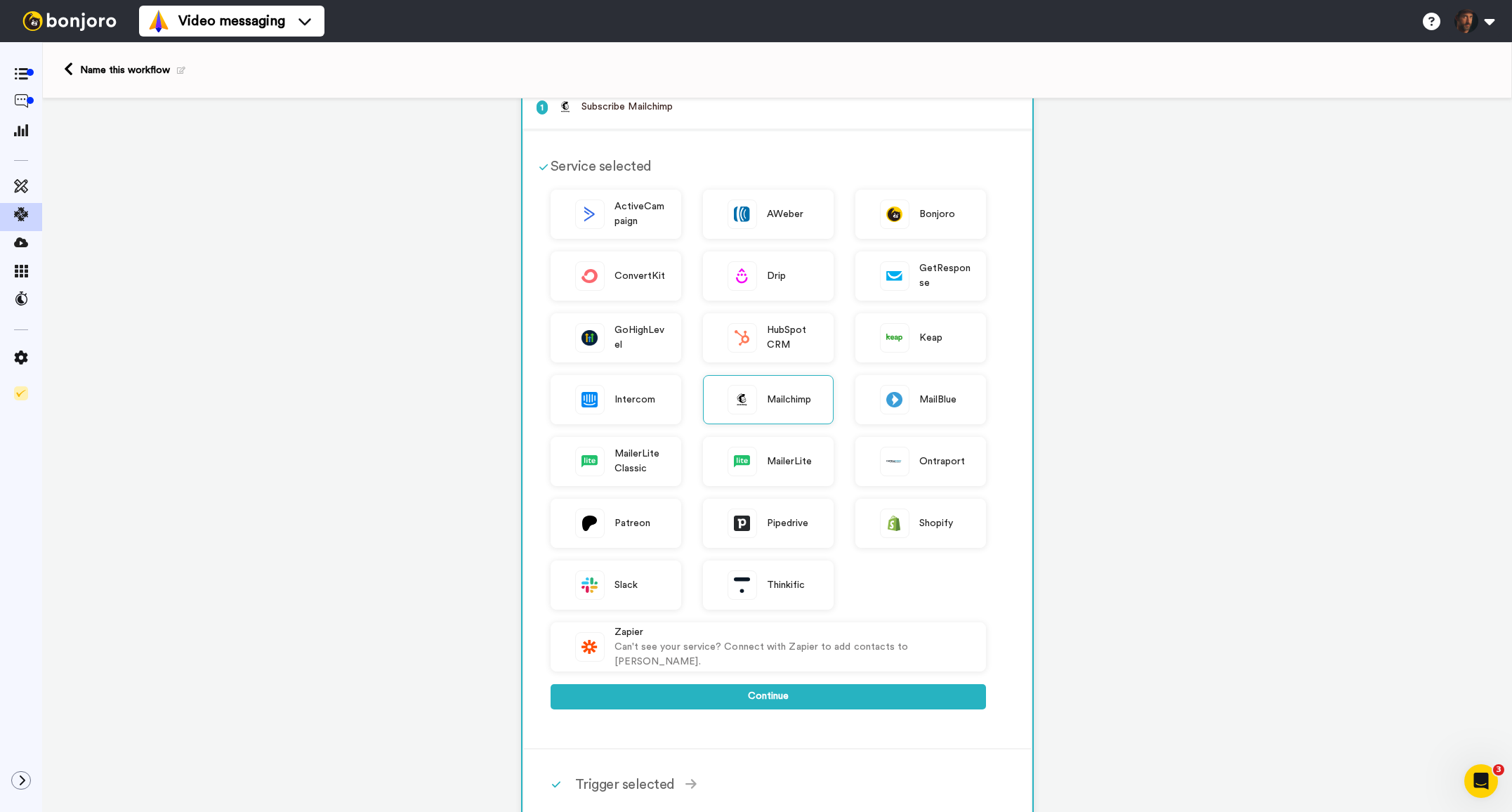
scroll to position [6, 0]
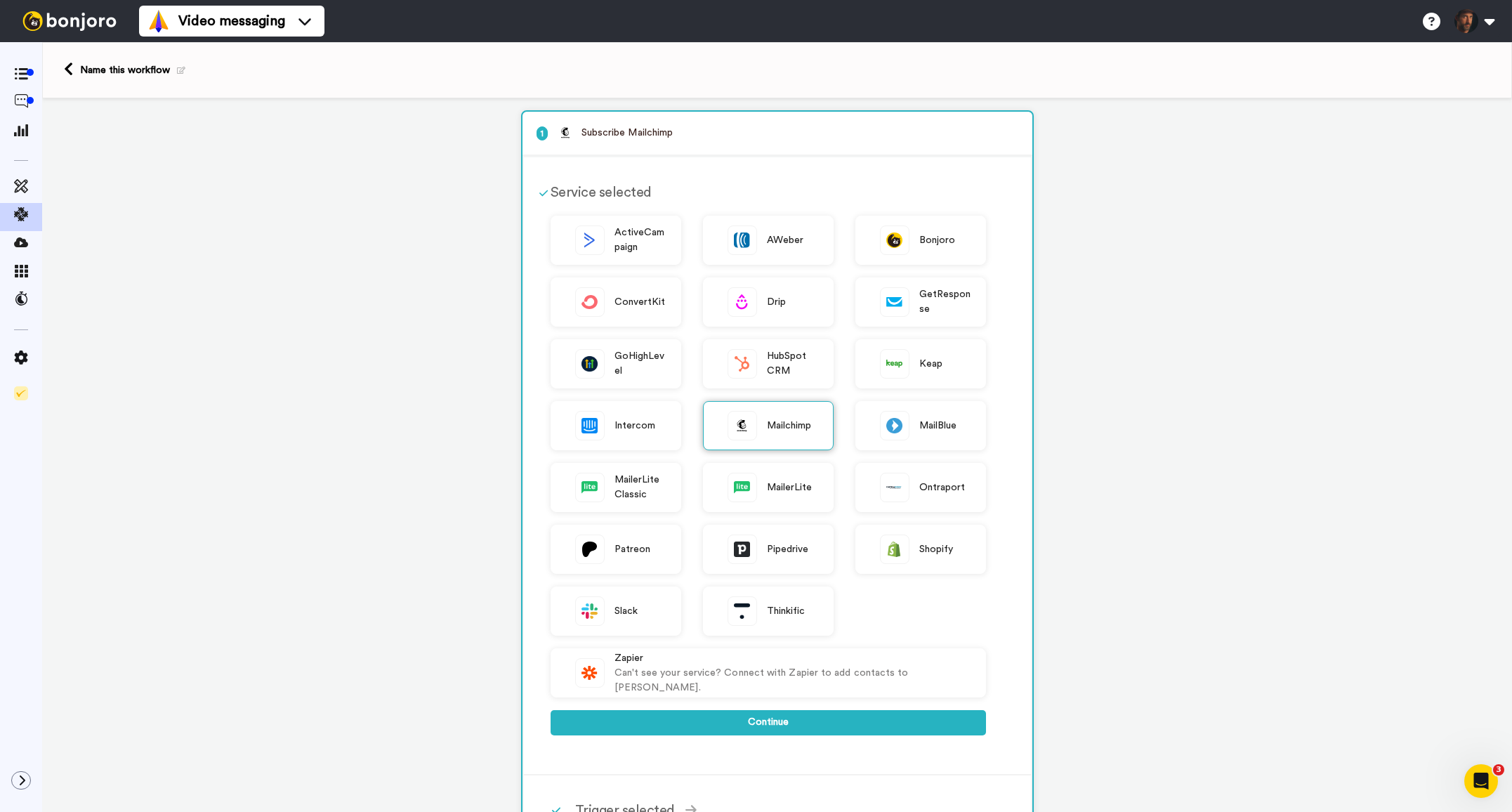
click at [788, 427] on span "Mailchimp" at bounding box center [789, 426] width 45 height 14
click at [765, 420] on div "Mailchimp" at bounding box center [768, 426] width 131 height 49
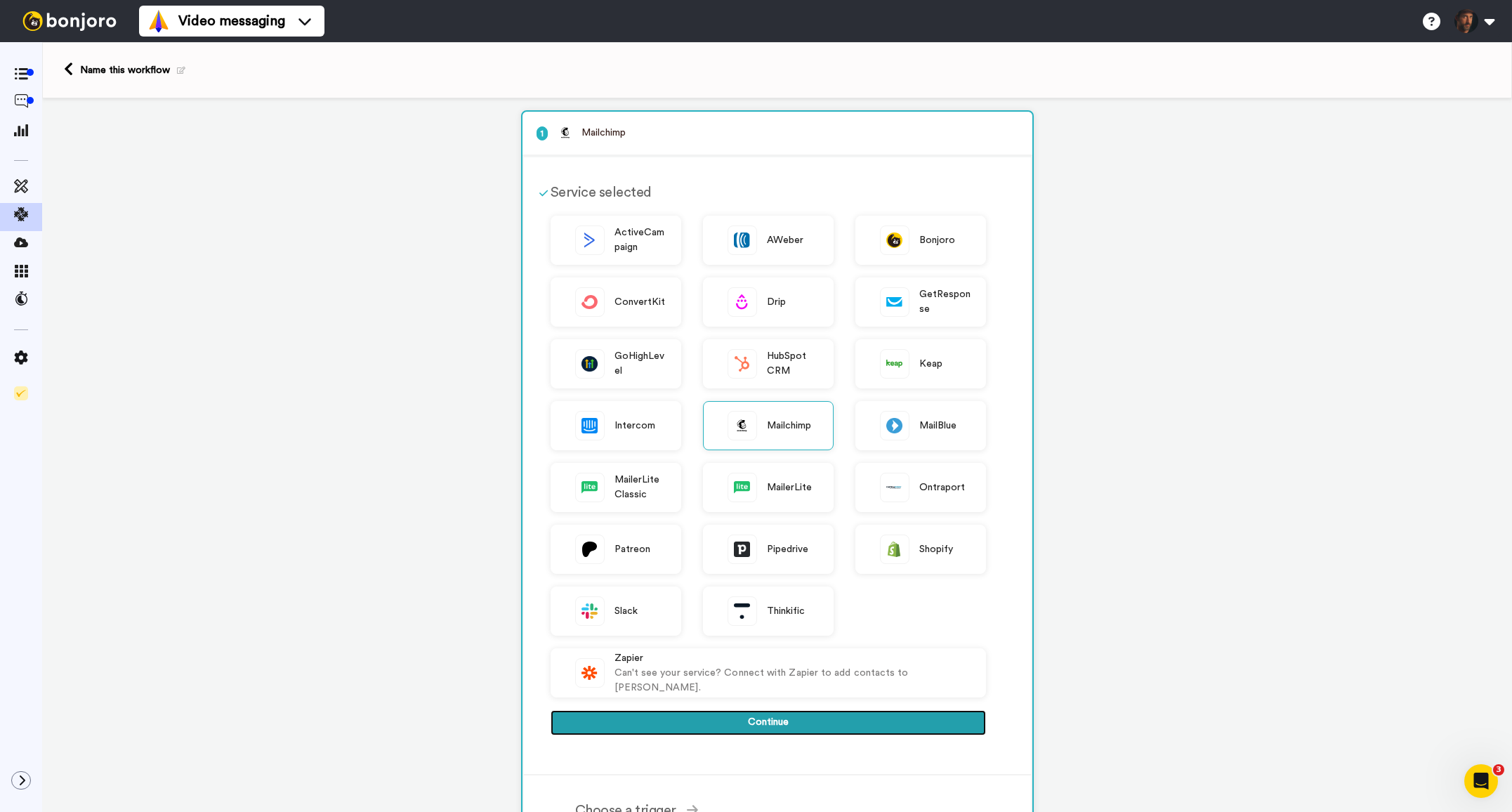
click at [805, 723] on button "Continue" at bounding box center [768, 723] width 436 height 26
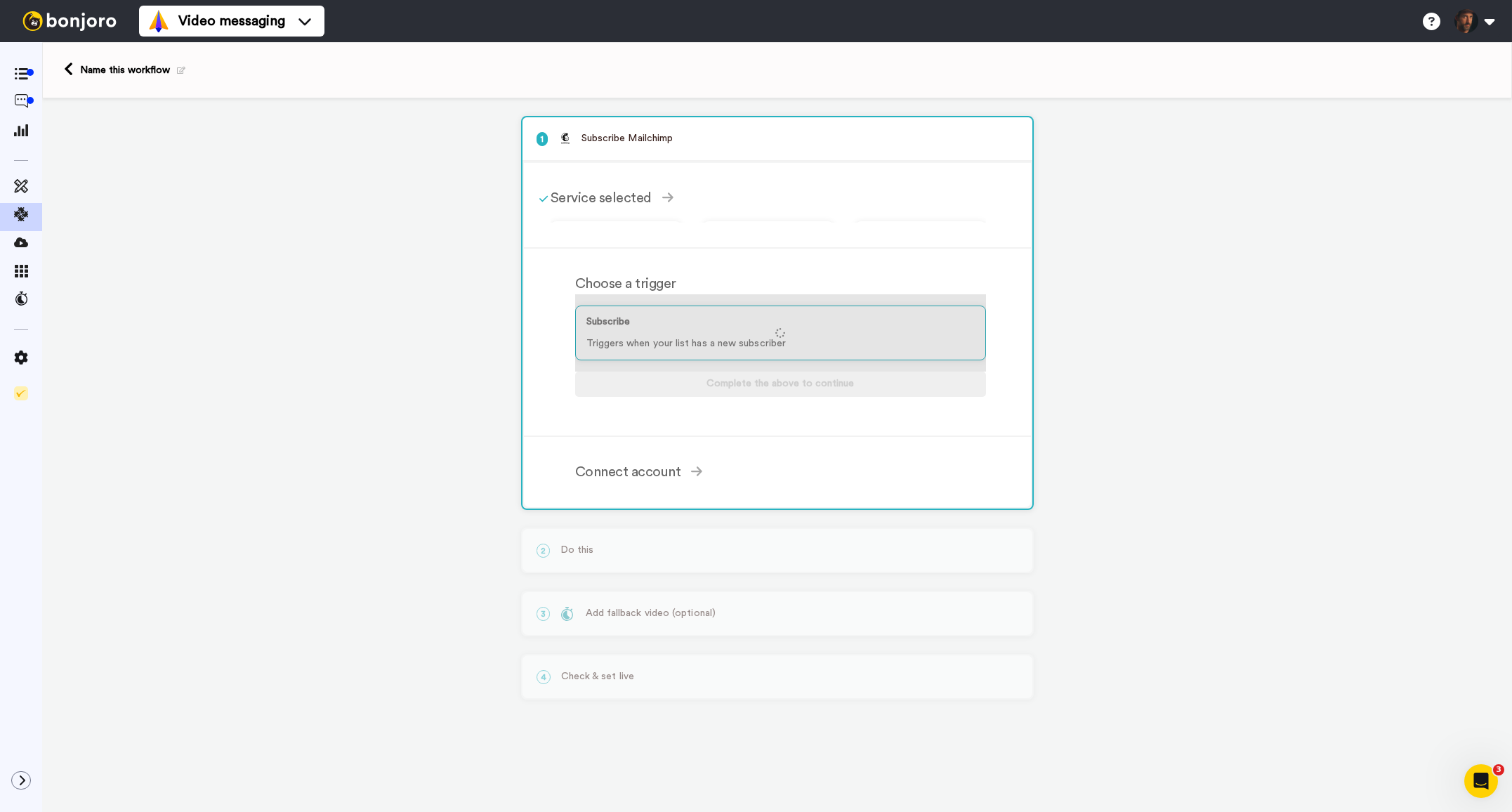
scroll to position [0, 0]
